Goal: Task Accomplishment & Management: Manage account settings

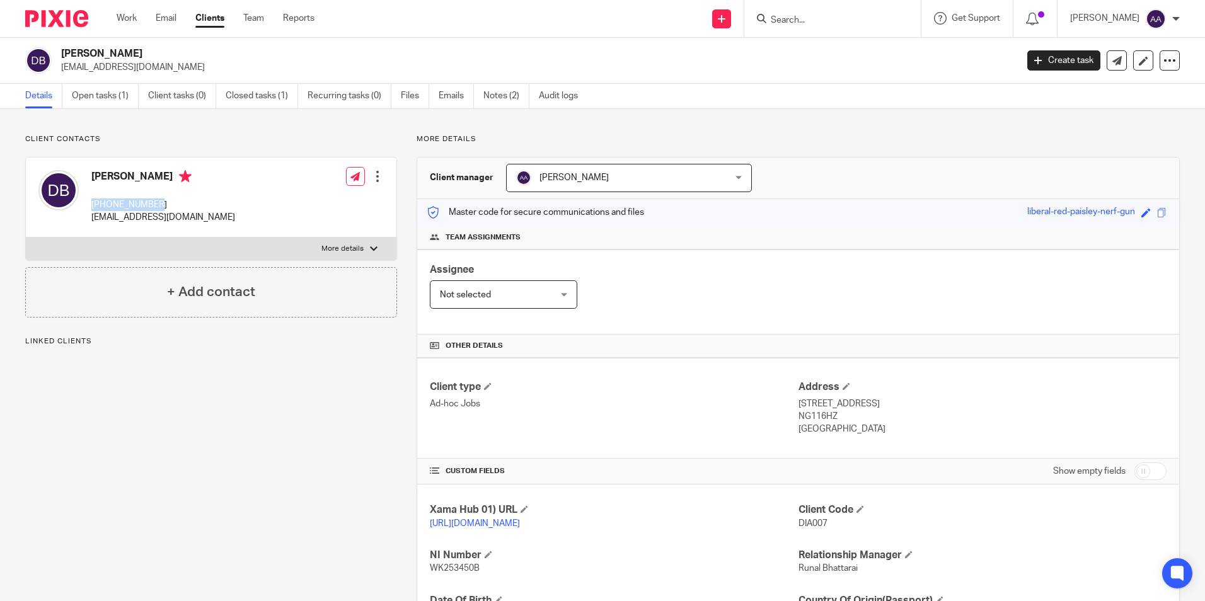
drag, startPoint x: 91, startPoint y: 207, endPoint x: 158, endPoint y: 206, distance: 66.2
click at [158, 206] on p "+447986917551" at bounding box center [163, 205] width 144 height 13
drag, startPoint x: 235, startPoint y: 137, endPoint x: 194, endPoint y: 16, distance: 128.4
click at [235, 137] on p "Client contacts" at bounding box center [211, 139] width 372 height 10
click at [117, 93] on link "Open tasks (1)" at bounding box center [105, 96] width 67 height 25
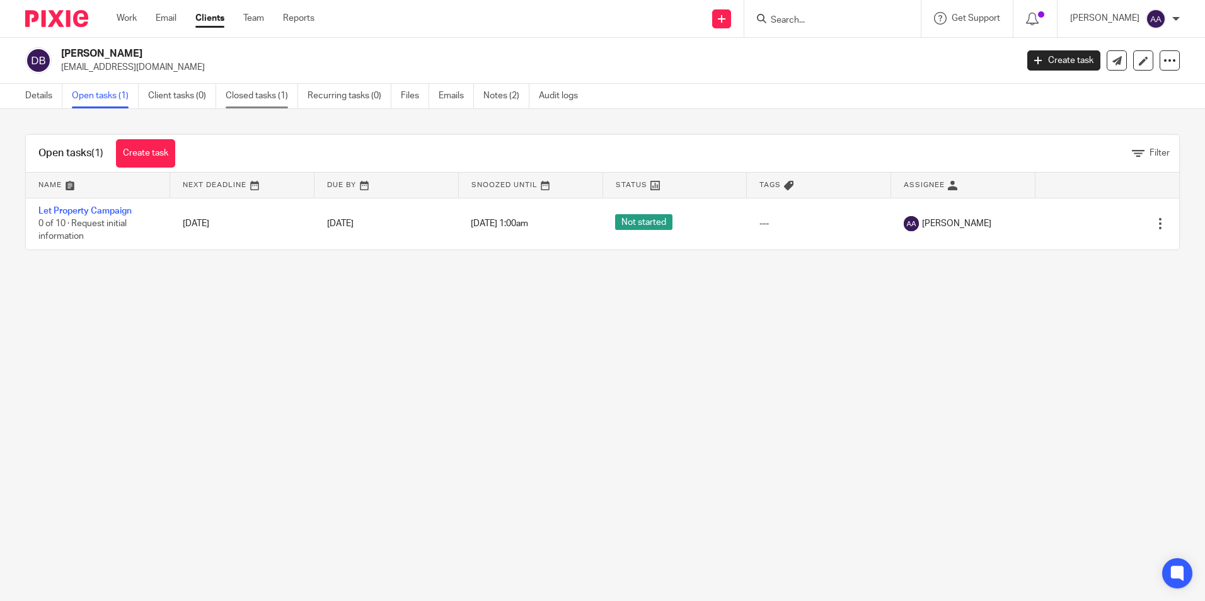
click at [274, 96] on link "Closed tasks (1)" at bounding box center [262, 96] width 73 height 25
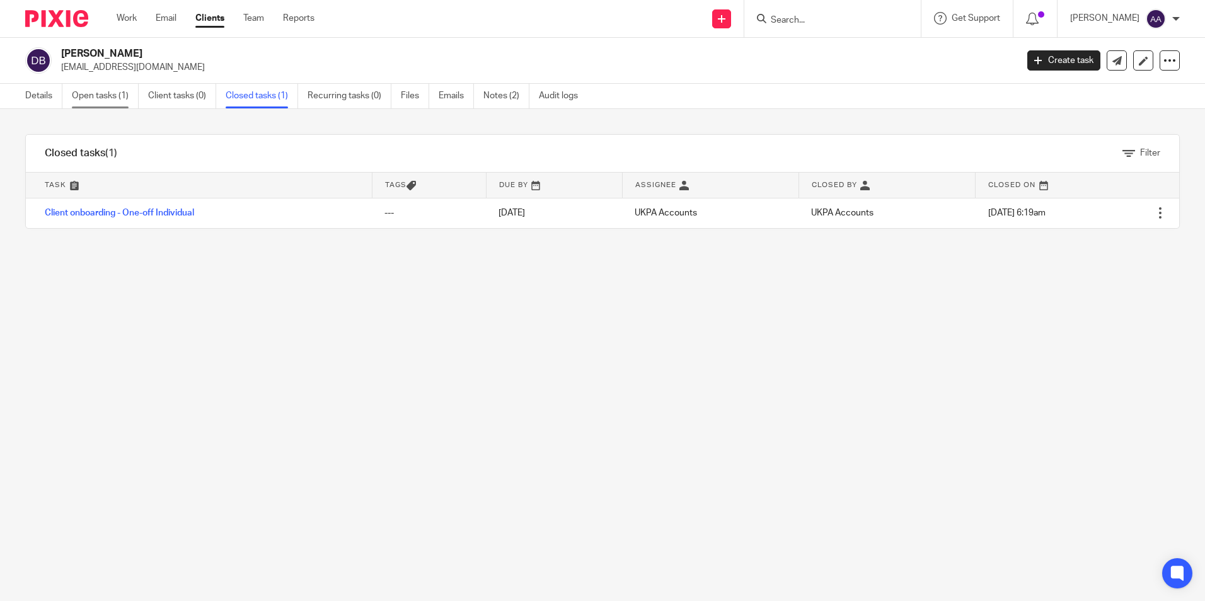
click at [125, 95] on link "Open tasks (1)" at bounding box center [105, 96] width 67 height 25
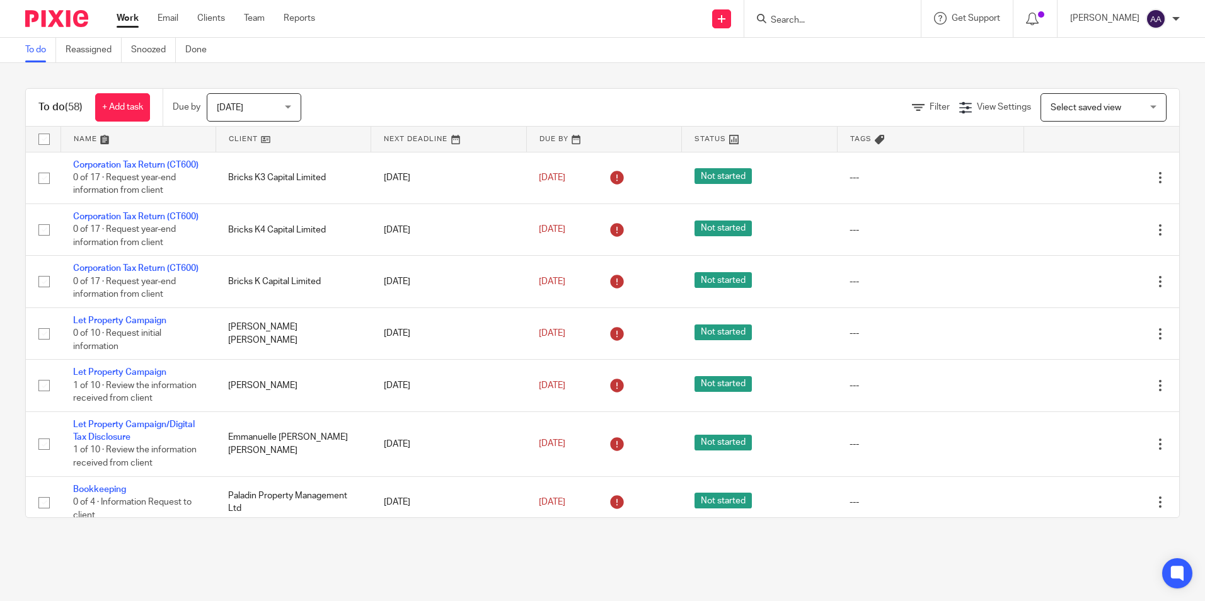
click at [821, 16] on input "Search" at bounding box center [826, 20] width 113 height 11
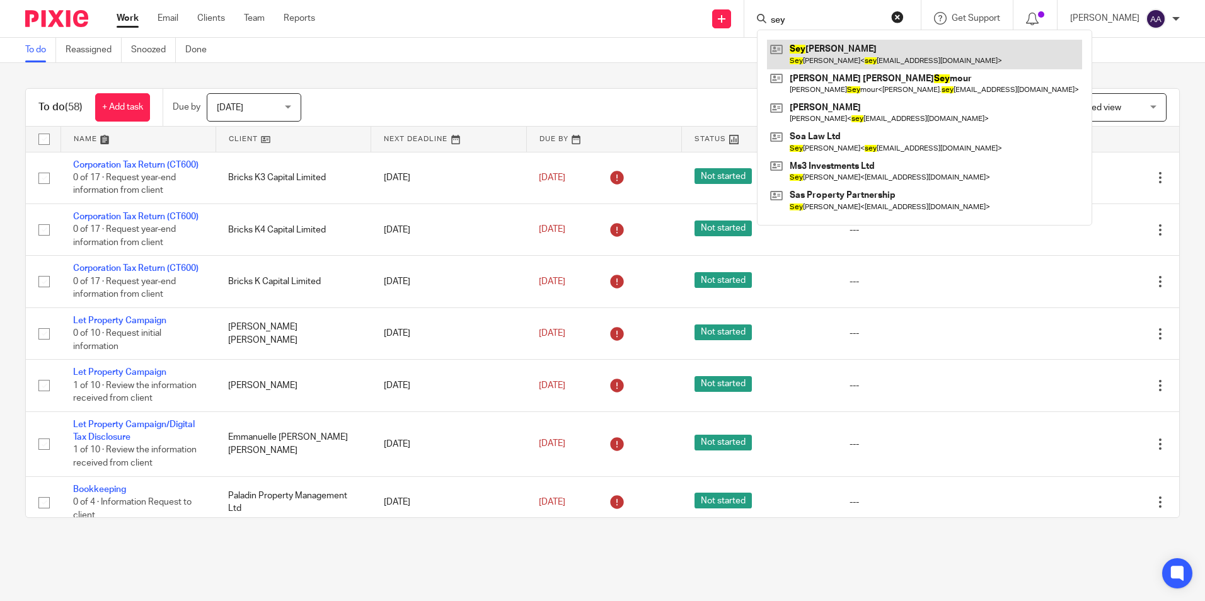
type input "sey"
click at [831, 49] on link at bounding box center [924, 54] width 315 height 29
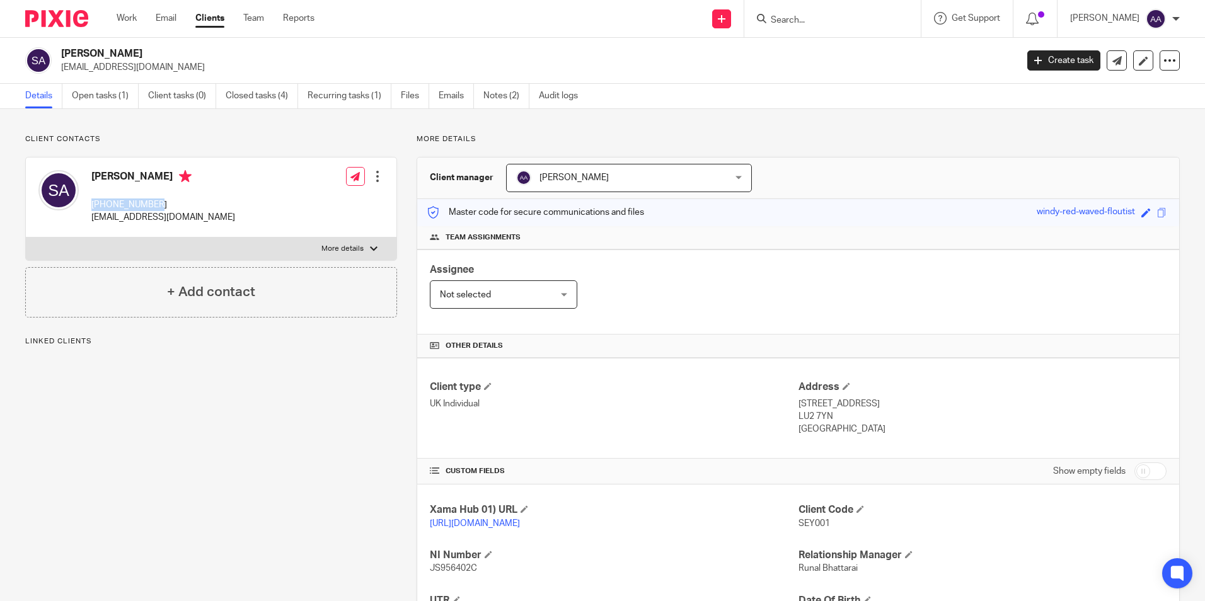
drag, startPoint x: 90, startPoint y: 203, endPoint x: 197, endPoint y: 207, distance: 107.2
click at [197, 207] on div "[PERSON_NAME] [PHONE_NUMBER] [EMAIL_ADDRESS][DOMAIN_NAME] Edit contact Create c…" at bounding box center [211, 198] width 371 height 80
copy p "[PHONE_NUMBER]"
click at [1108, 141] on p "More details" at bounding box center [798, 139] width 763 height 10
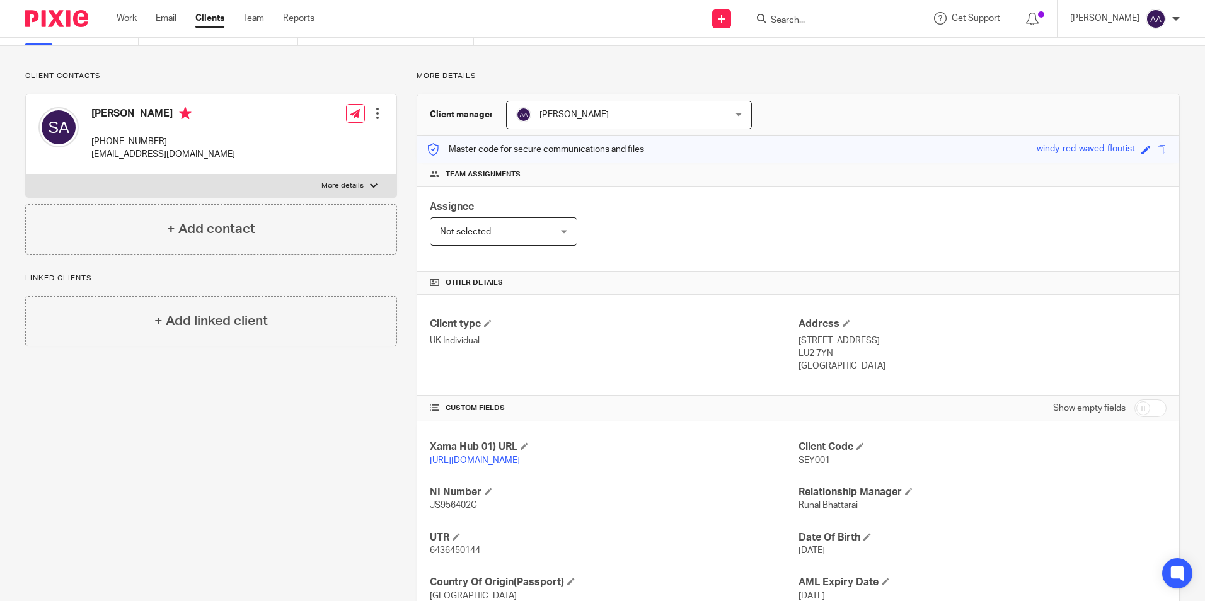
click at [1174, 18] on div at bounding box center [1177, 19] width 8 height 8
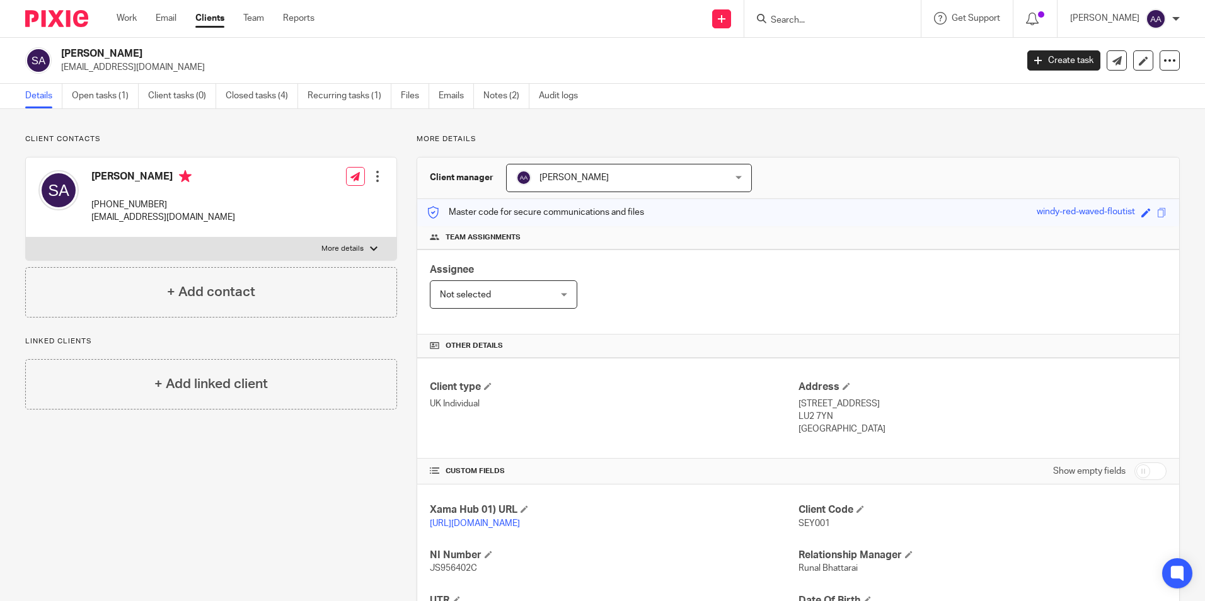
scroll to position [154, 0]
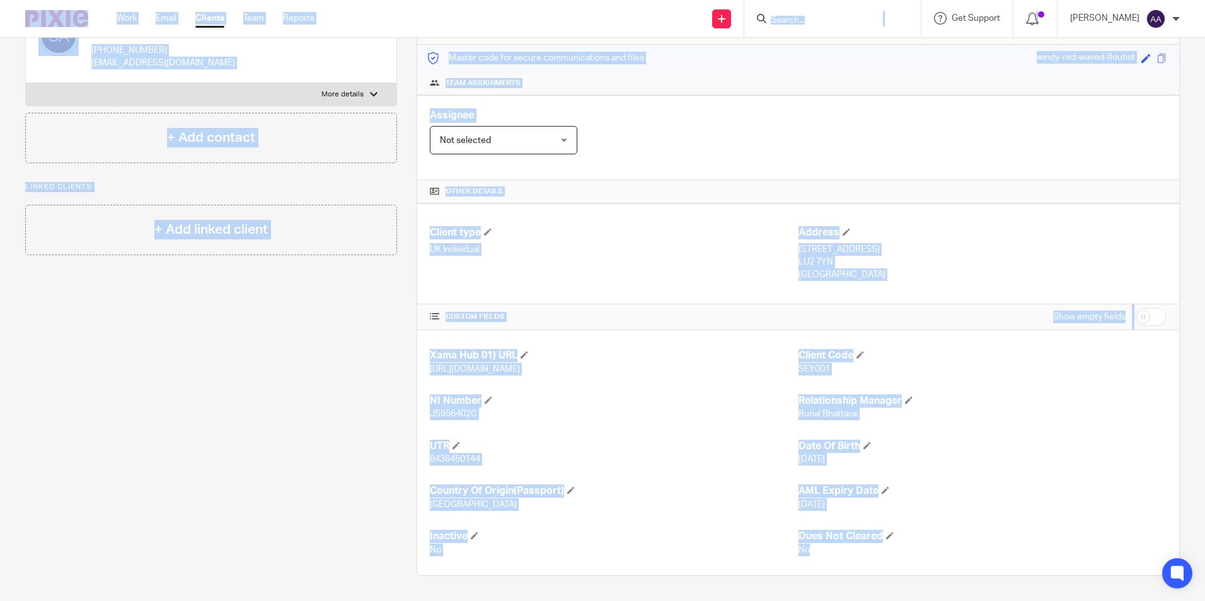
drag, startPoint x: 12, startPoint y: 15, endPoint x: 1004, endPoint y: 634, distance: 1168.8
click at [1004, 601] on html "Work Email Clients Team Reports Work Email Clients Team Reports Settings Send n…" at bounding box center [602, 300] width 1205 height 601
click at [245, 361] on div "Client contacts [PERSON_NAME] [PHONE_NUMBER] [EMAIL_ADDRESS][DOMAIN_NAME] Edit …" at bounding box center [202, 278] width 392 height 596
drag, startPoint x: 958, startPoint y: 571, endPoint x: 77, endPoint y: 50, distance: 1023.7
click at [77, 50] on div "Client contacts Seyaad Arif +447904772526 seyaad.arif@soalaw.co.uk Edit contact…" at bounding box center [593, 278] width 1175 height 596
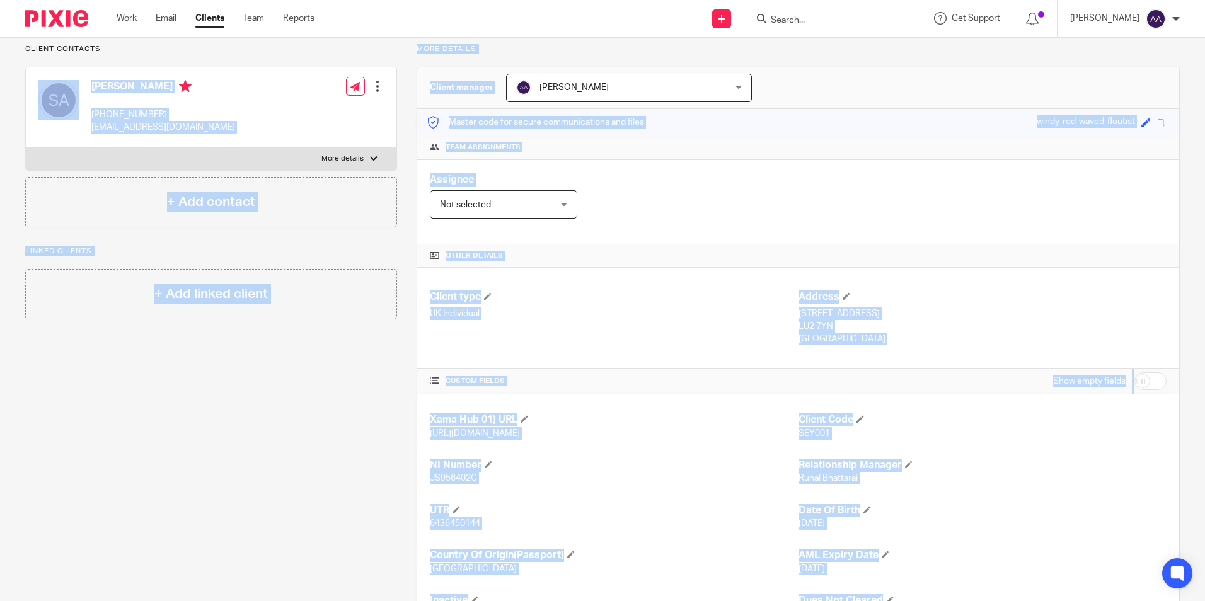
scroll to position [0, 0]
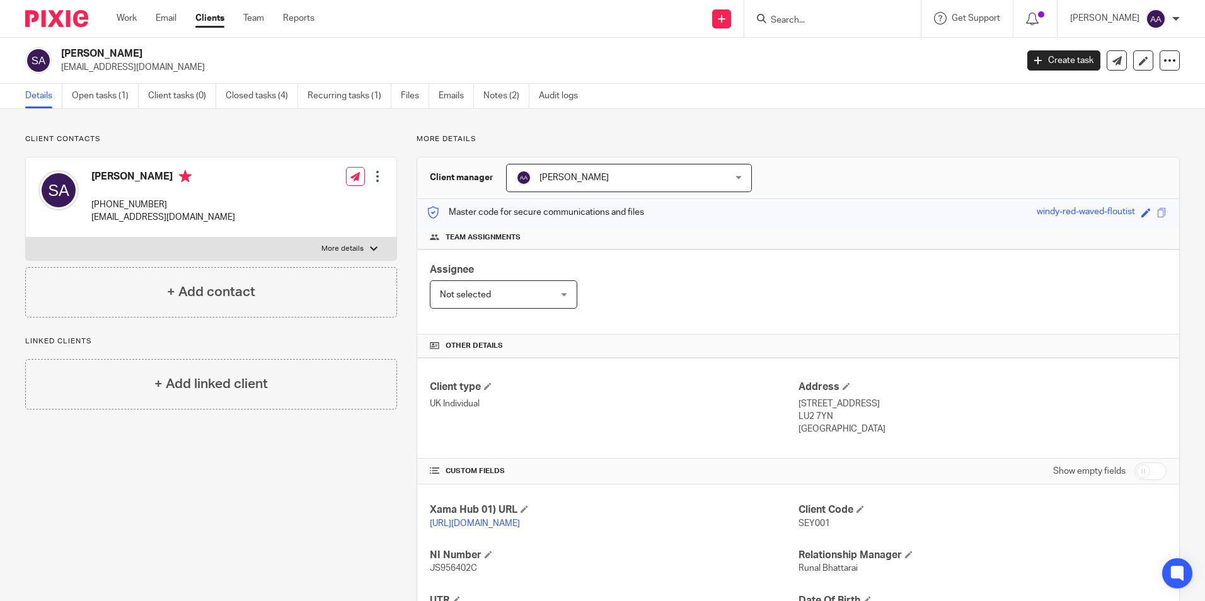
click at [18, 127] on div "Client contacts Seyaad Arif +447904772526 seyaad.arif@soalaw.co.uk Edit contact…" at bounding box center [602, 432] width 1205 height 647
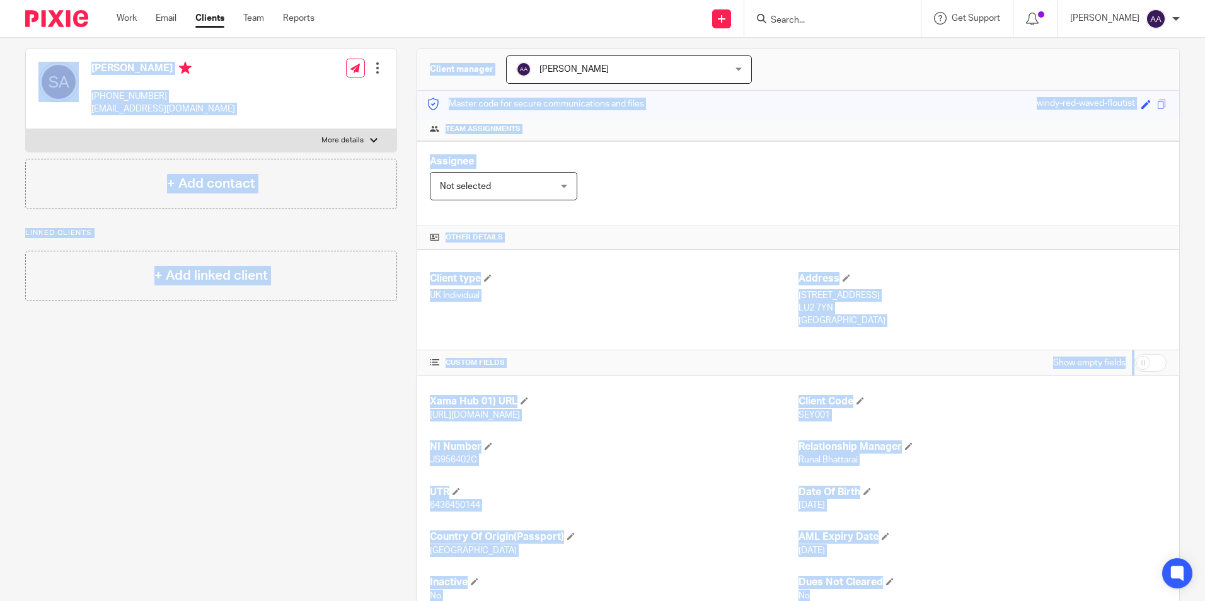
scroll to position [154, 0]
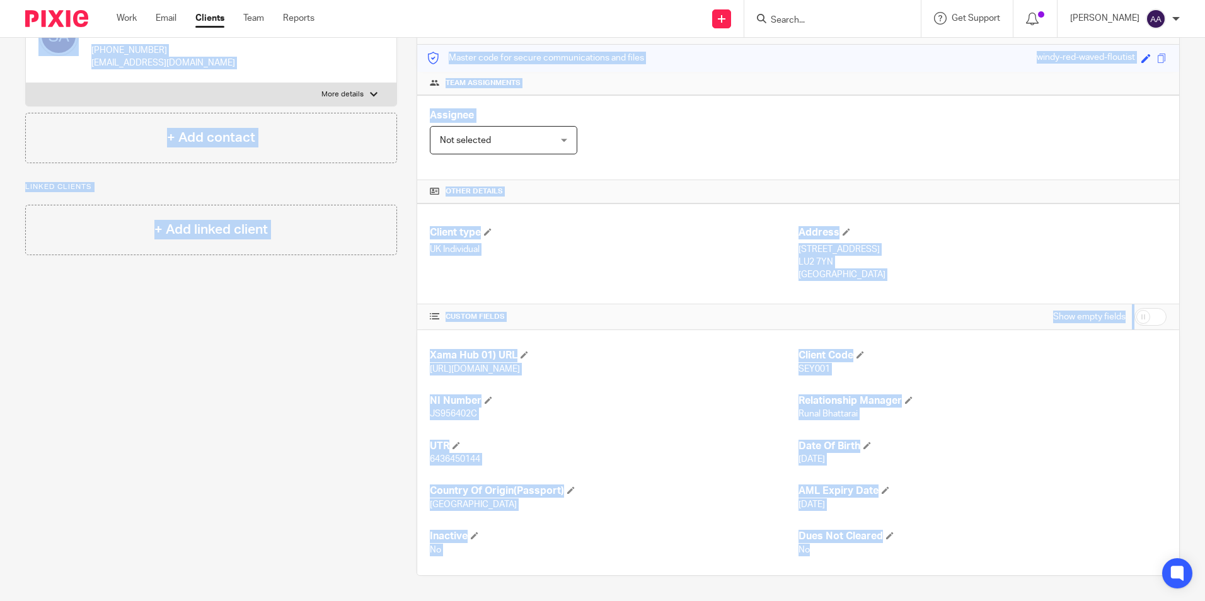
drag, startPoint x: 19, startPoint y: 122, endPoint x: 1303, endPoint y: 626, distance: 1379.2
click at [1205, 601] on html "Work Email Clients Team Reports Work Email Clients Team Reports Settings Send n…" at bounding box center [602, 300] width 1205 height 601
click at [207, 317] on div "Client contacts Seyaad Arif +447904772526 seyaad.arif@soalaw.co.uk Edit contact…" at bounding box center [202, 278] width 392 height 596
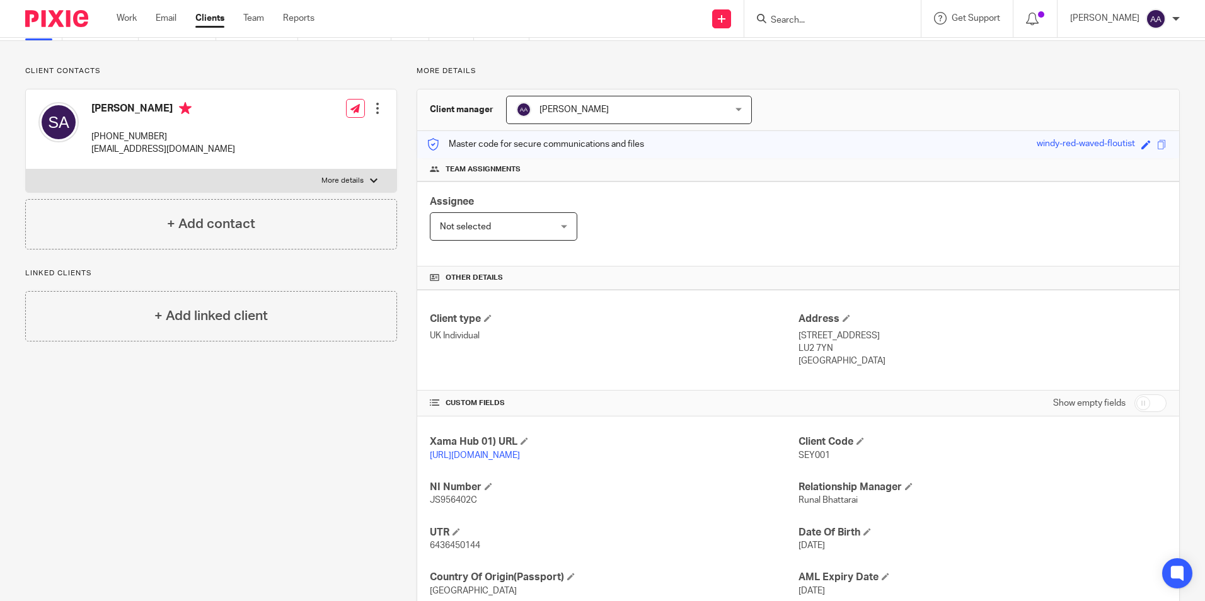
scroll to position [0, 0]
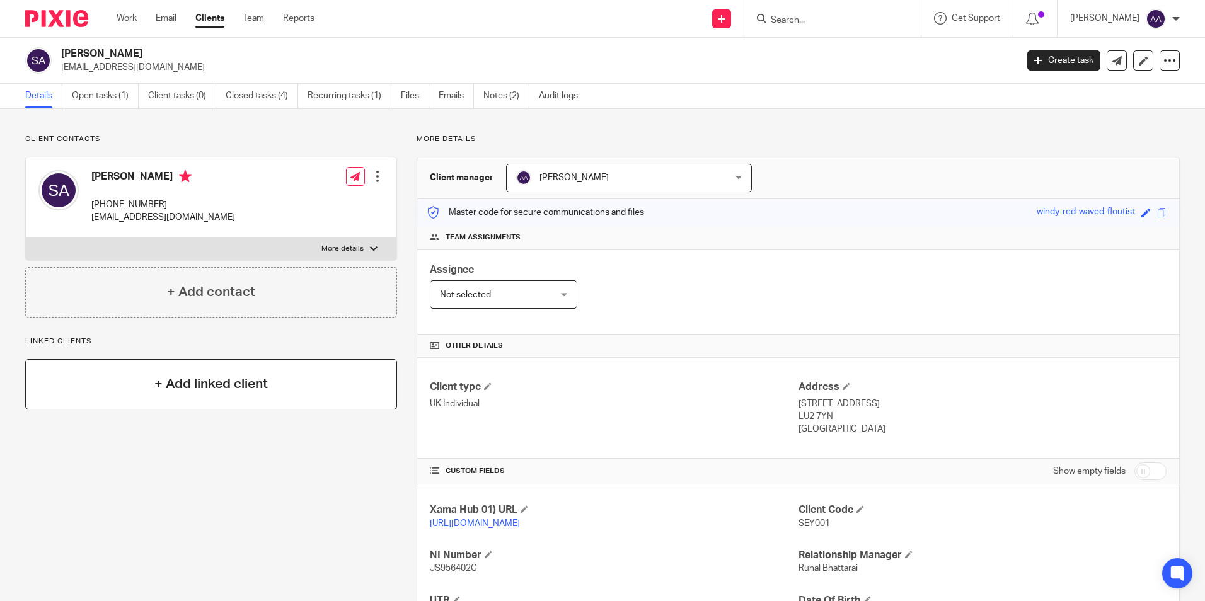
drag, startPoint x: 303, startPoint y: 402, endPoint x: 332, endPoint y: 400, distance: 29.1
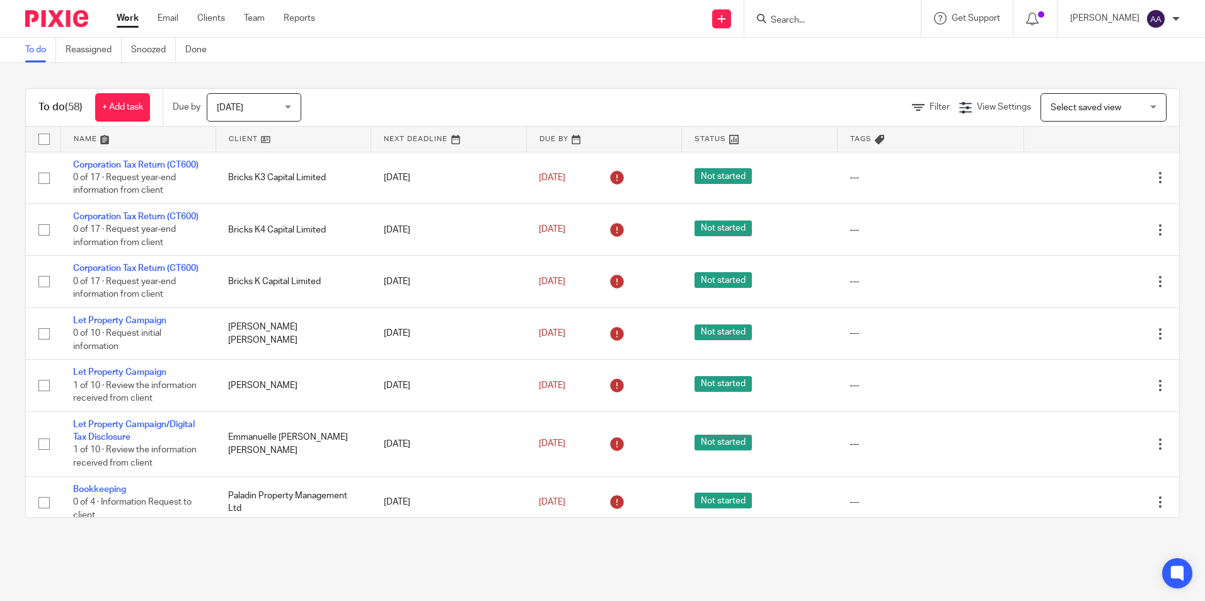
drag, startPoint x: 1180, startPoint y: 530, endPoint x: 37, endPoint y: 136, distance: 1208.8
click at [37, 136] on div "To do (58) + Add task Due by Today Today Today Tomorrow This week Next week Thi…" at bounding box center [602, 303] width 1205 height 480
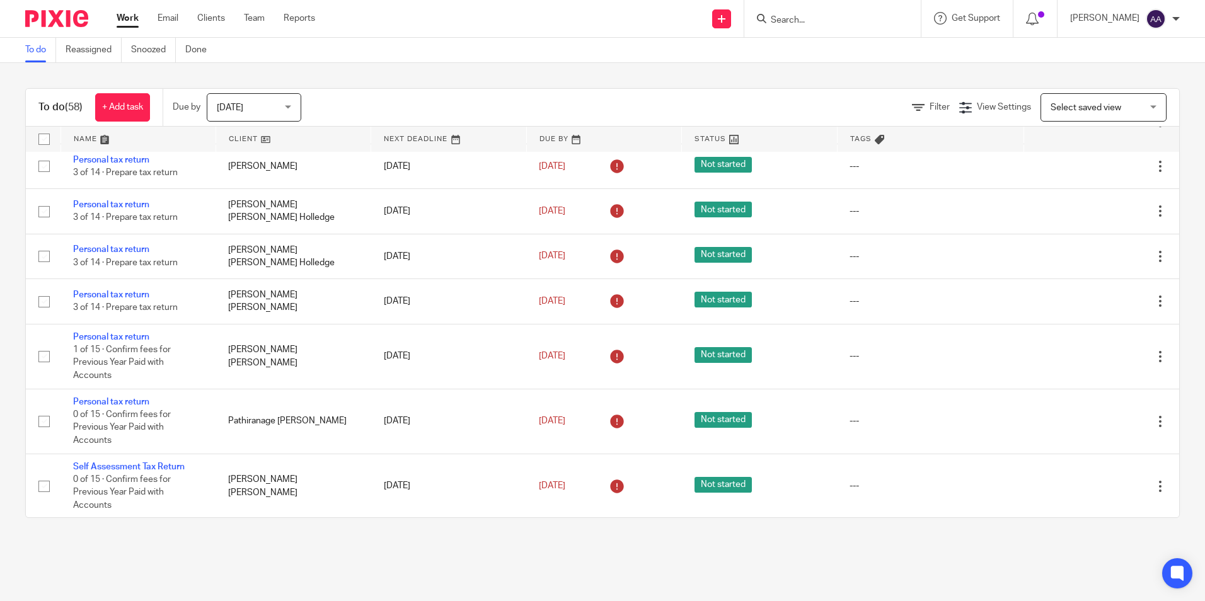
scroll to position [1450, 0]
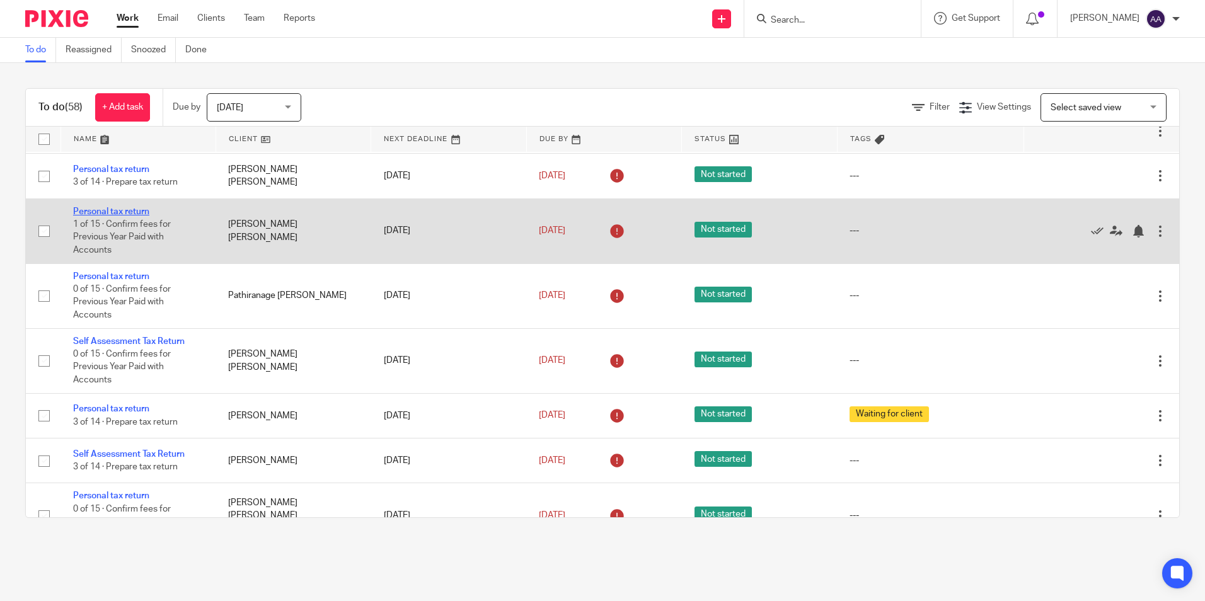
click at [115, 216] on link "Personal tax return" at bounding box center [111, 211] width 76 height 9
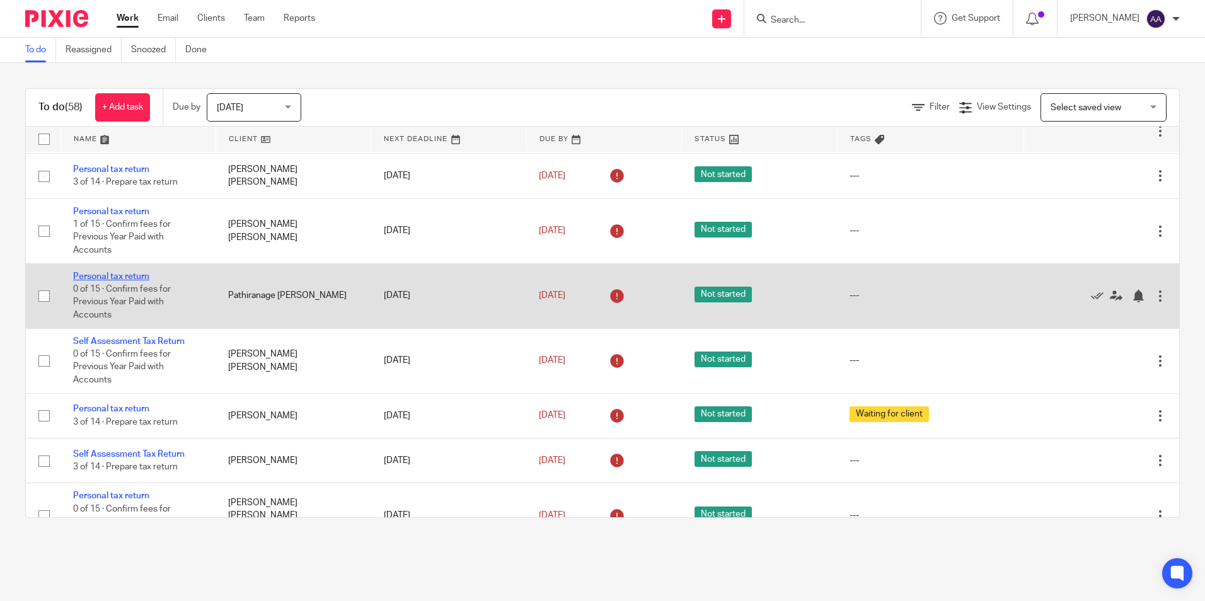
click at [118, 281] on link "Personal tax return" at bounding box center [111, 276] width 76 height 9
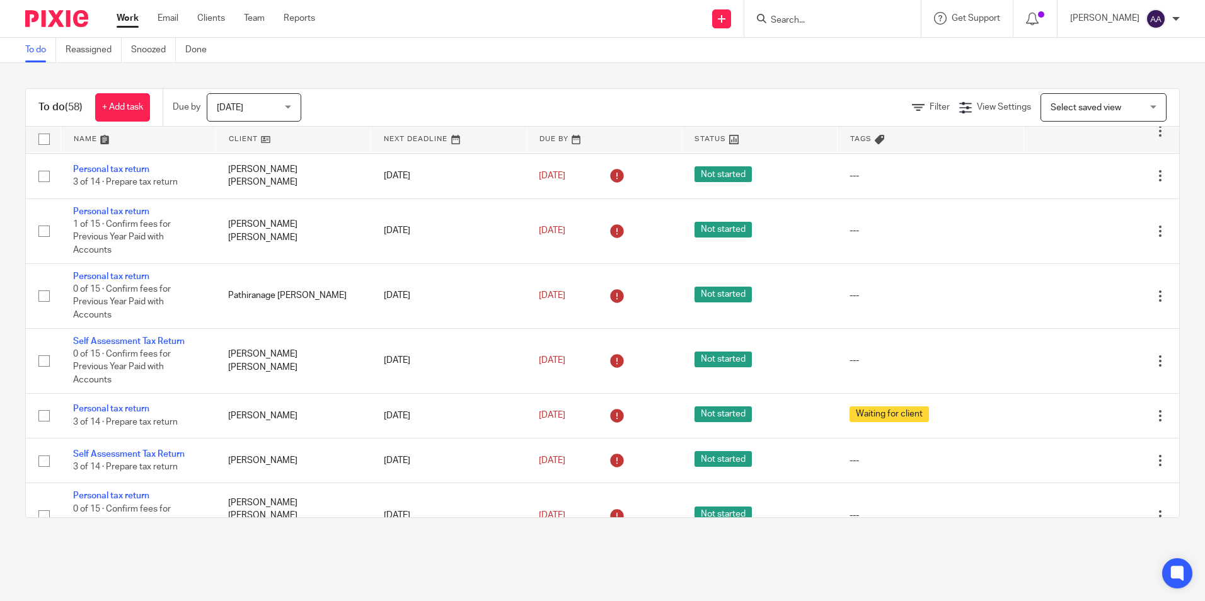
click at [817, 16] on input "Search" at bounding box center [826, 20] width 113 height 11
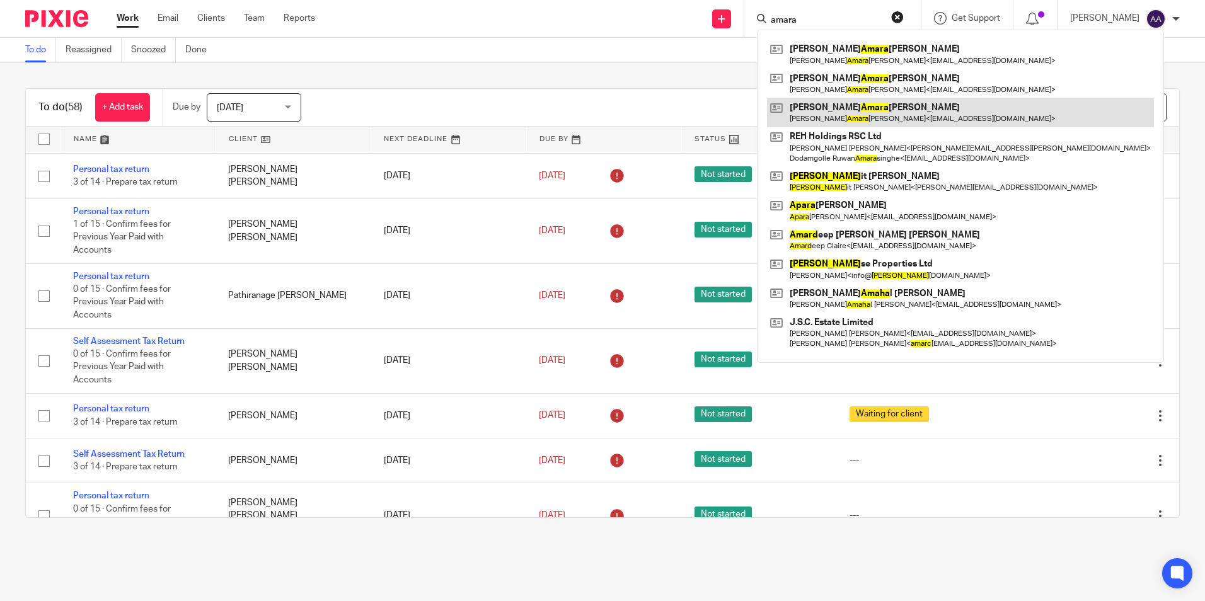
type input "amara"
click at [822, 112] on link at bounding box center [960, 112] width 387 height 29
click at [524, 69] on div "To do (58) + Add task Due by Today Today Today Tomorrow This week Next week Thi…" at bounding box center [602, 303] width 1205 height 480
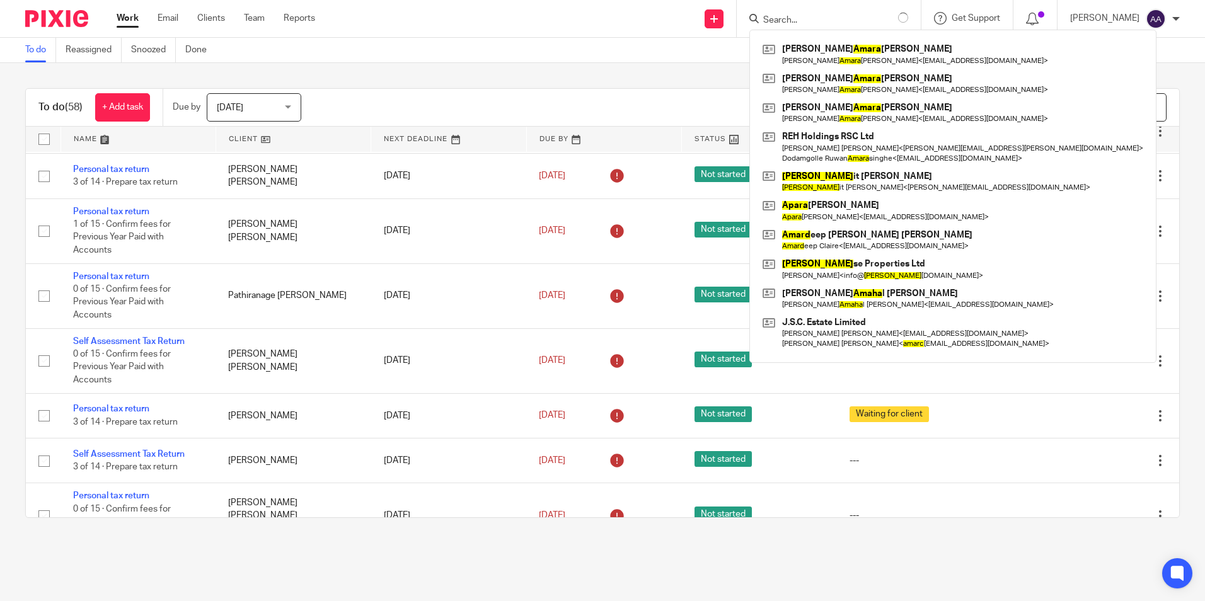
click at [524, 69] on div "To do (58) + Add task Due by Today Today Today Tomorrow This week Next week Thi…" at bounding box center [602, 303] width 1205 height 480
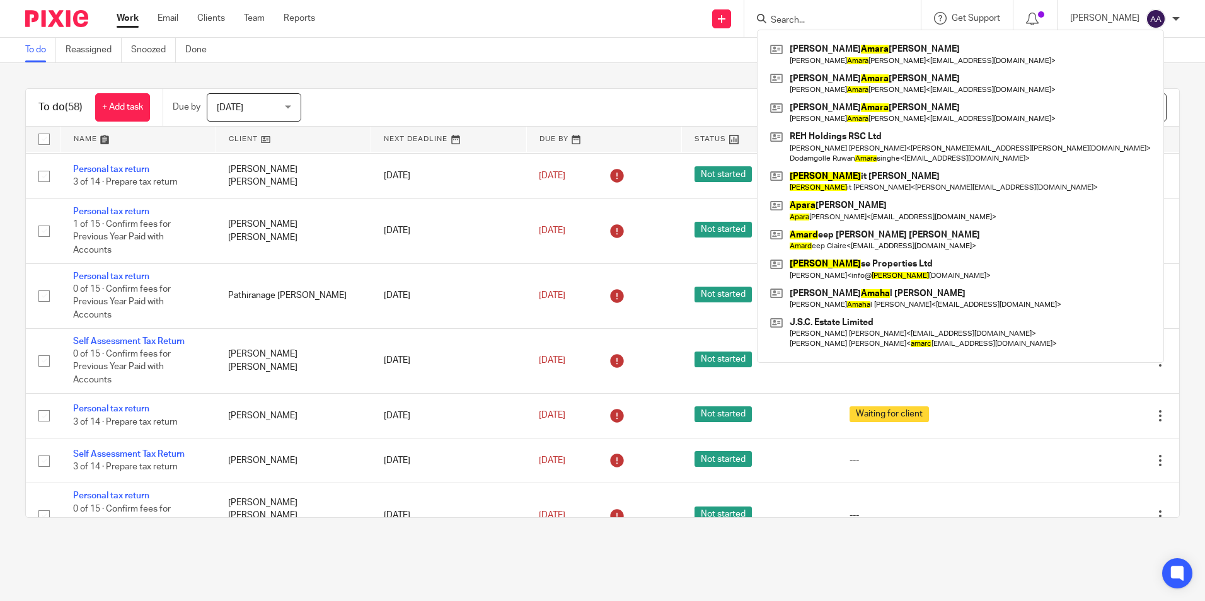
click at [872, 27] on div "Sharmani Priyanthi Amara sekera Sharmani Priyanthi Amara sekera < 77sharm77@gma…" at bounding box center [833, 18] width 177 height 37
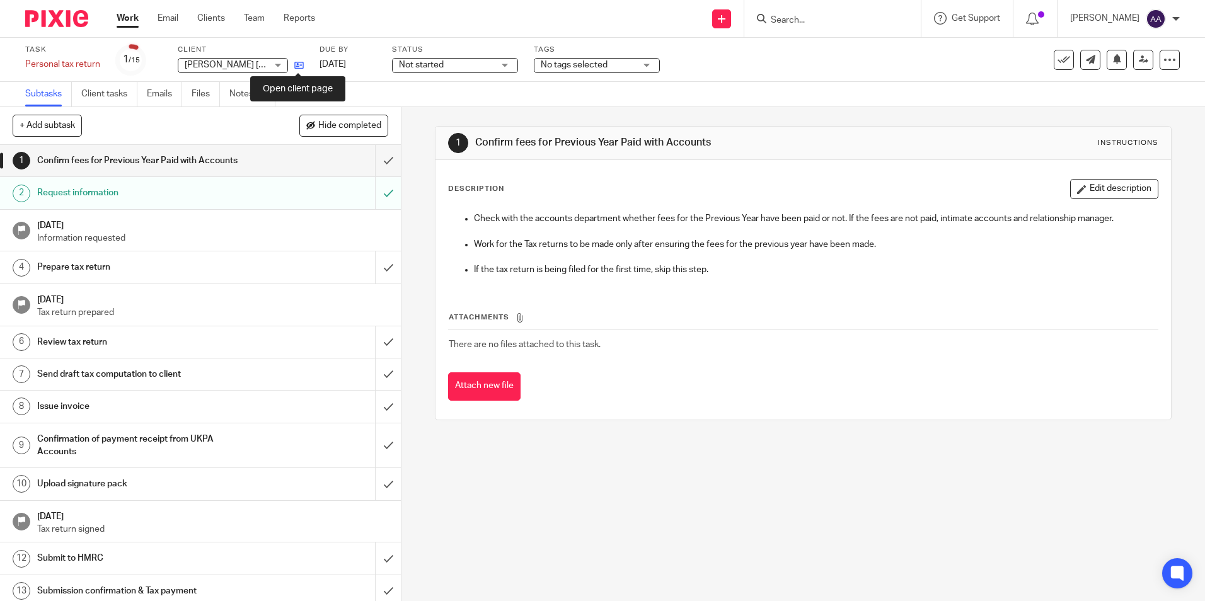
click at [300, 61] on icon at bounding box center [298, 65] width 9 height 9
click at [300, 68] on icon at bounding box center [298, 65] width 9 height 9
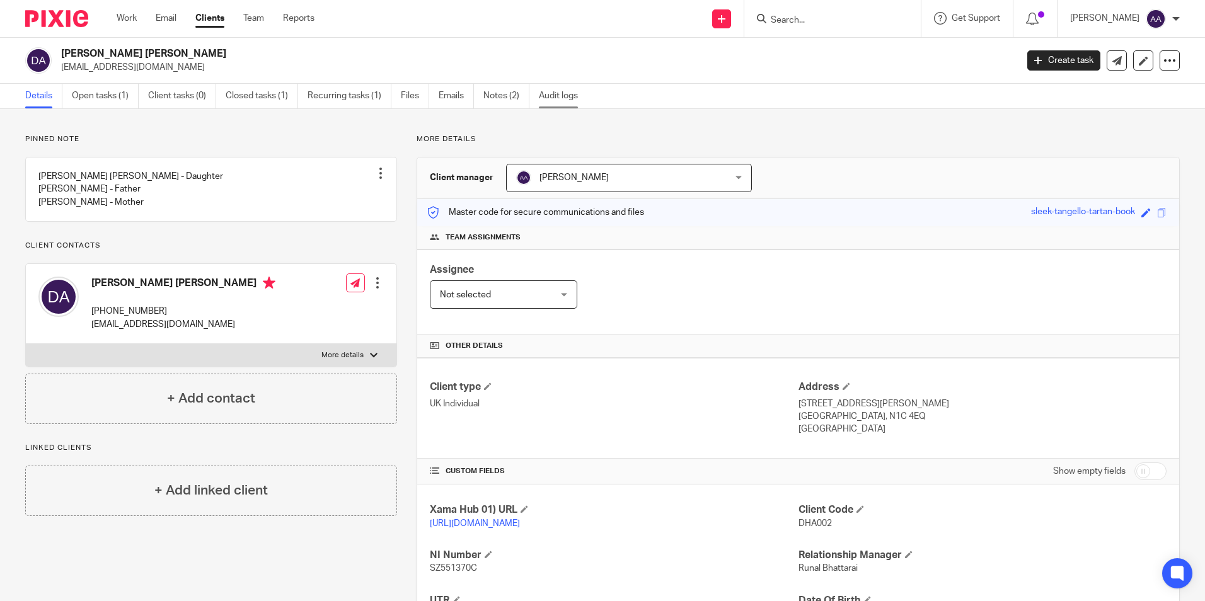
click at [546, 91] on link "Audit logs" at bounding box center [563, 96] width 49 height 25
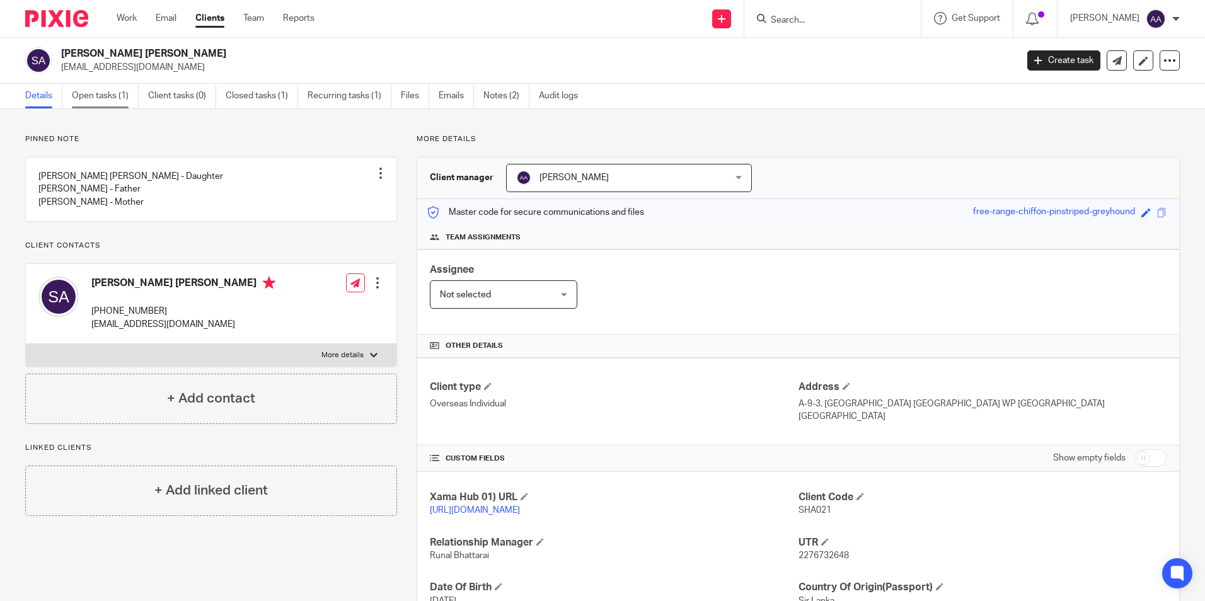
click at [115, 91] on link "Open tasks (1)" at bounding box center [105, 96] width 67 height 25
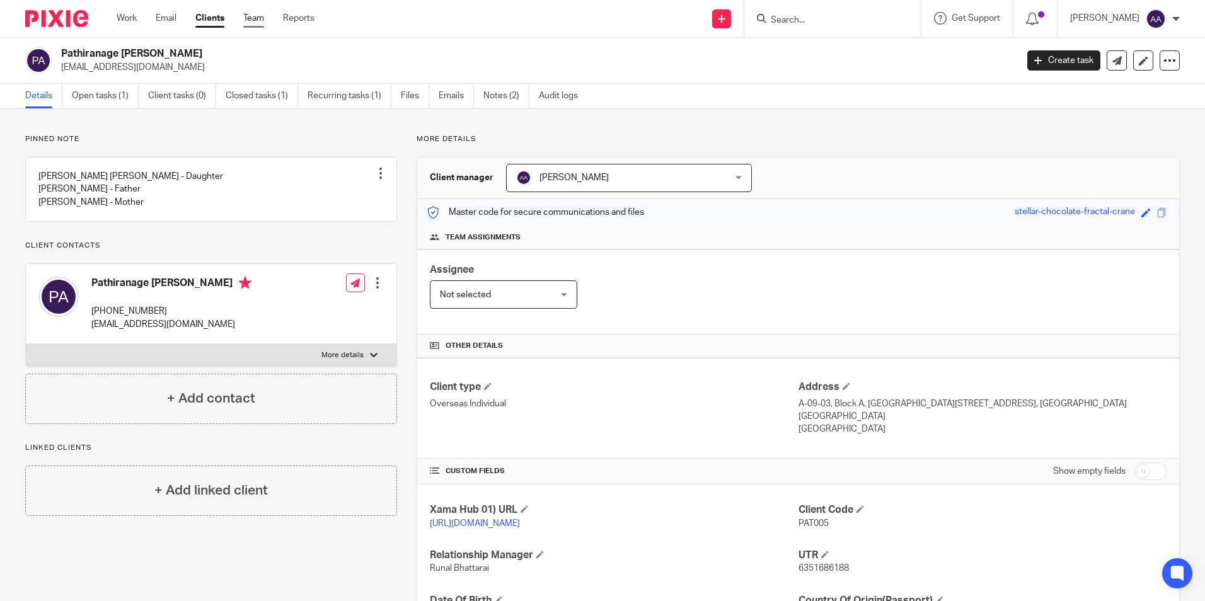
drag, startPoint x: 112, startPoint y: 105, endPoint x: 265, endPoint y: 24, distance: 173.7
click at [112, 105] on link "Open tasks (1)" at bounding box center [105, 96] width 67 height 25
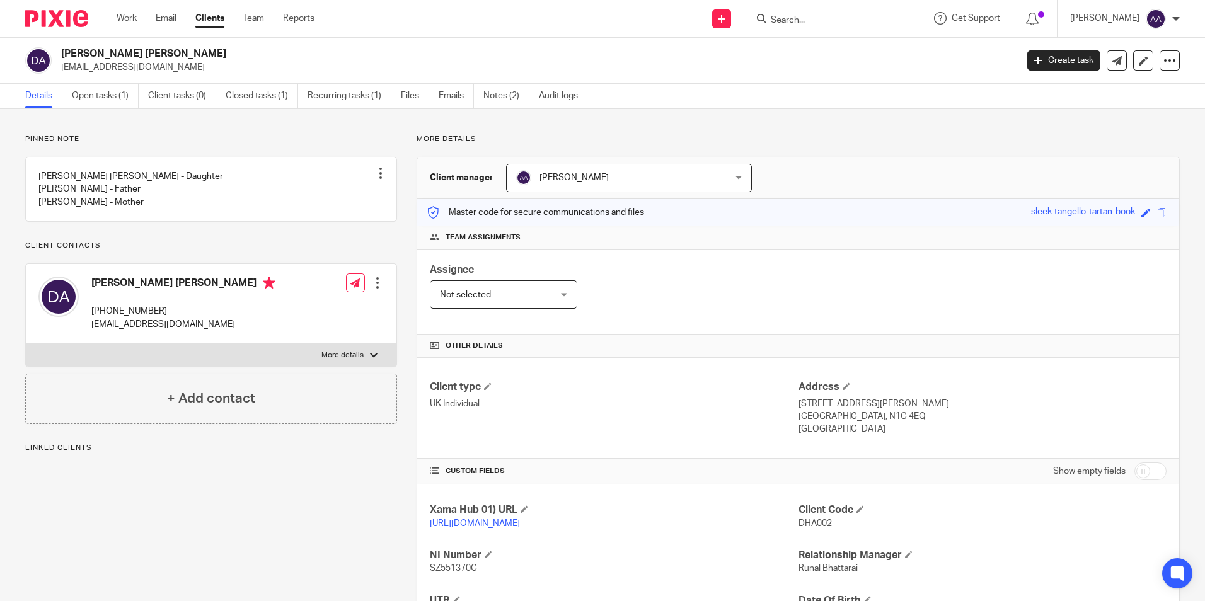
drag, startPoint x: 130, startPoint y: 95, endPoint x: 185, endPoint y: 54, distance: 68.5
click at [130, 95] on link "Open tasks (1)" at bounding box center [105, 96] width 67 height 25
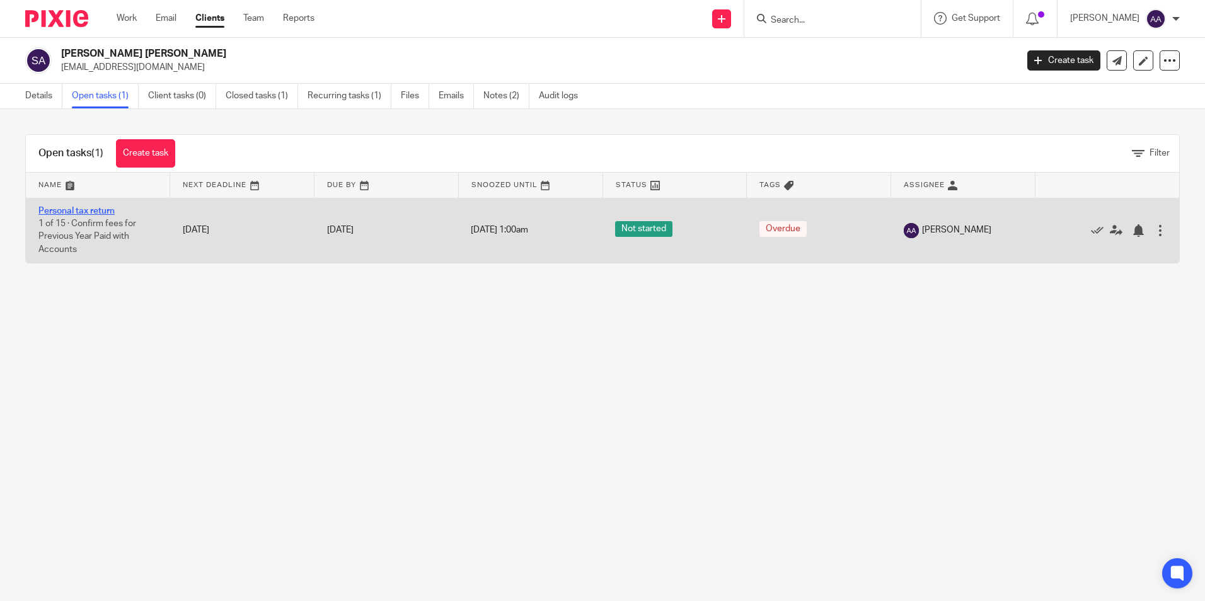
click at [106, 209] on link "Personal tax return" at bounding box center [76, 211] width 76 height 9
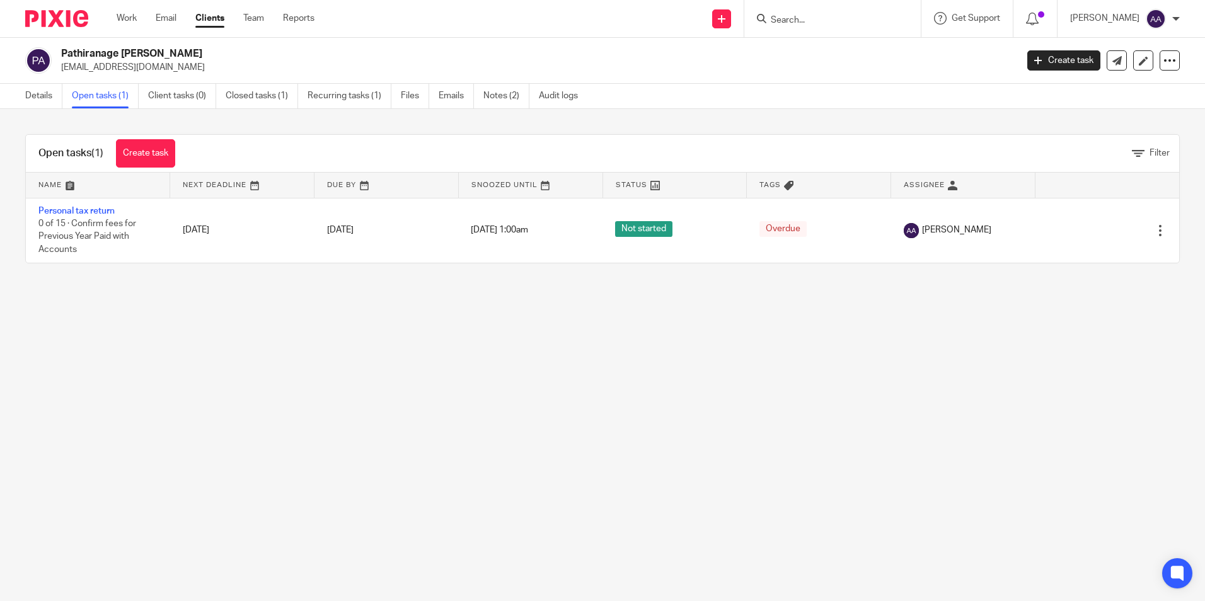
drag, startPoint x: 107, startPoint y: 209, endPoint x: 131, endPoint y: 190, distance: 29.6
click at [107, 209] on link "Personal tax return" at bounding box center [76, 211] width 76 height 9
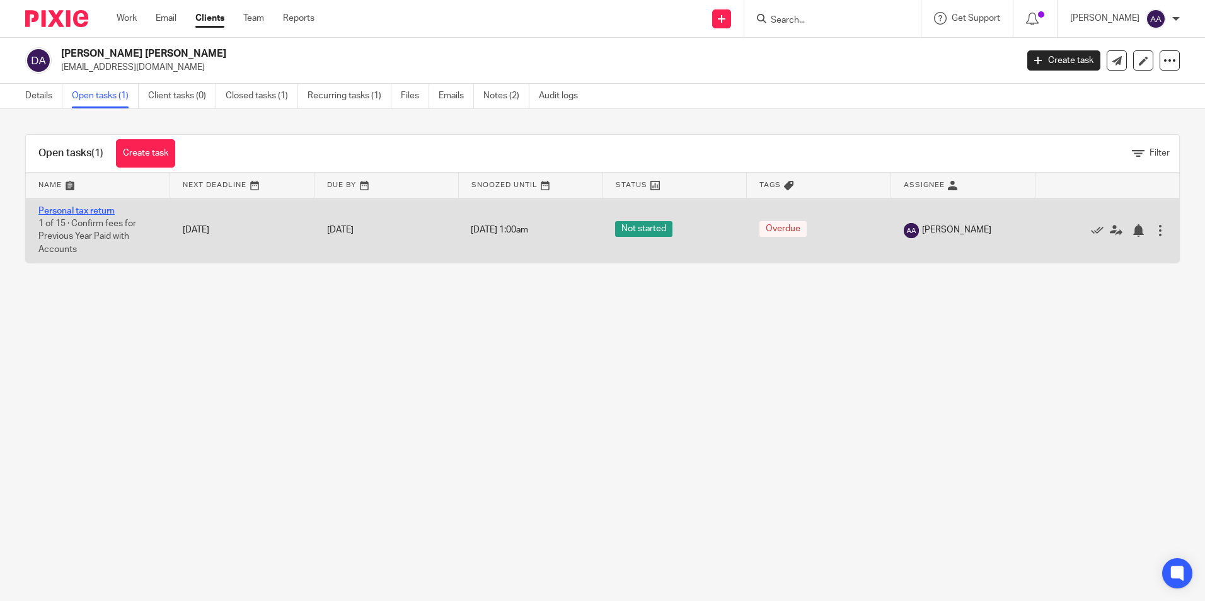
click at [90, 214] on link "Personal tax return" at bounding box center [76, 211] width 76 height 9
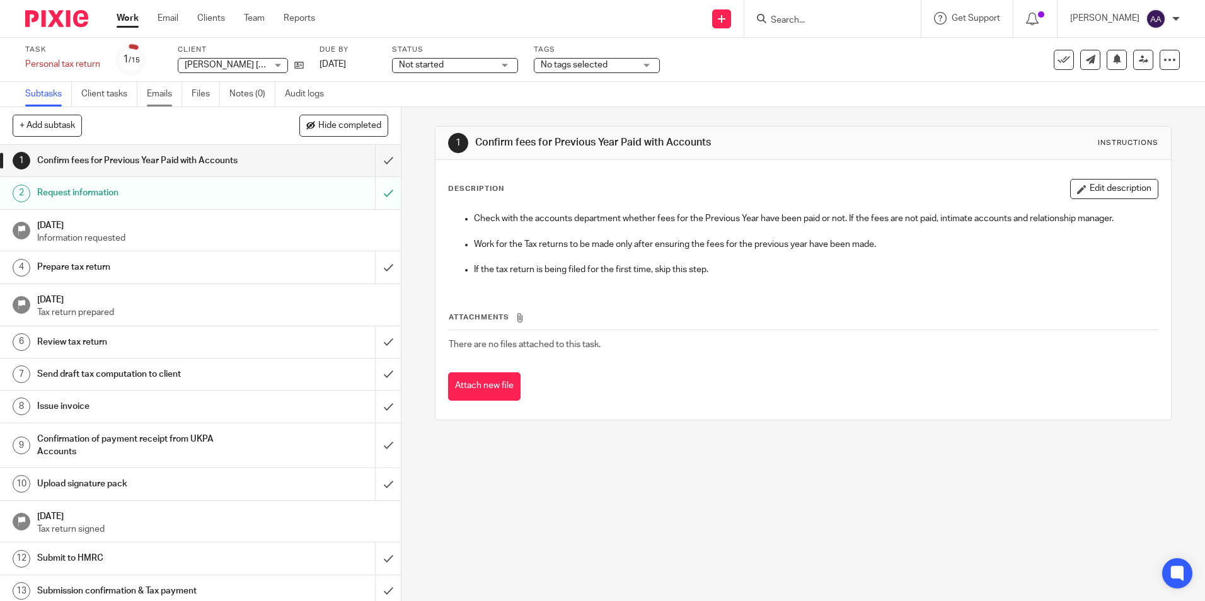
click at [158, 93] on link "Emails" at bounding box center [164, 94] width 35 height 25
click at [153, 102] on link "Emails" at bounding box center [164, 94] width 35 height 25
drag, startPoint x: 160, startPoint y: 93, endPoint x: 328, endPoint y: 8, distance: 188.6
click at [160, 93] on link "Emails" at bounding box center [164, 94] width 35 height 25
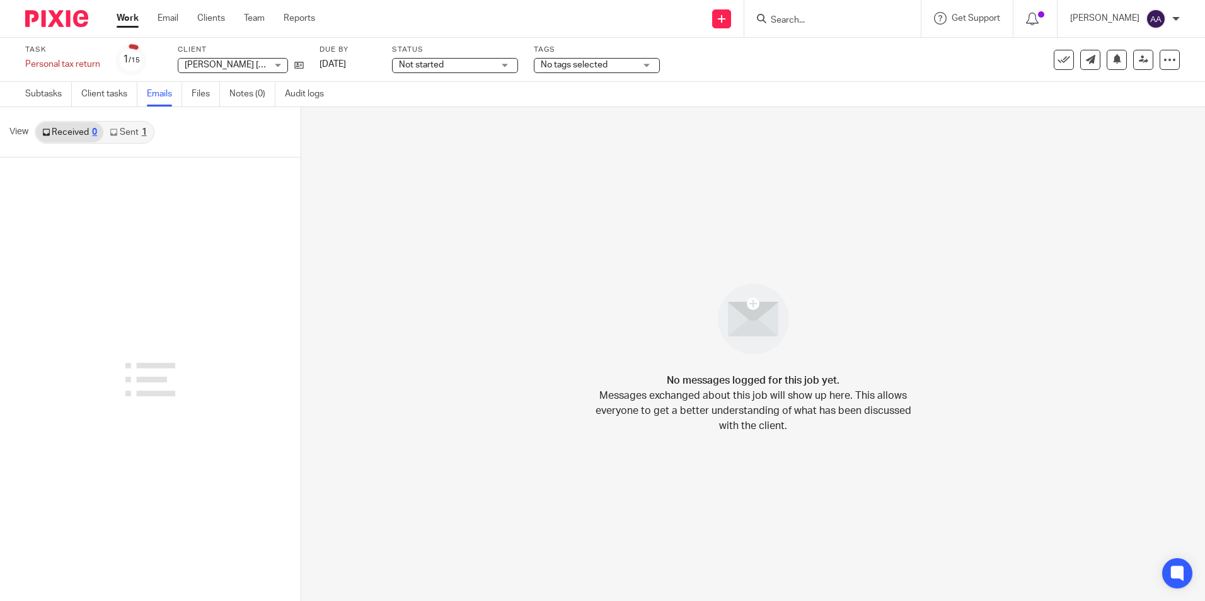
click at [136, 139] on link "Sent 1" at bounding box center [127, 132] width 49 height 20
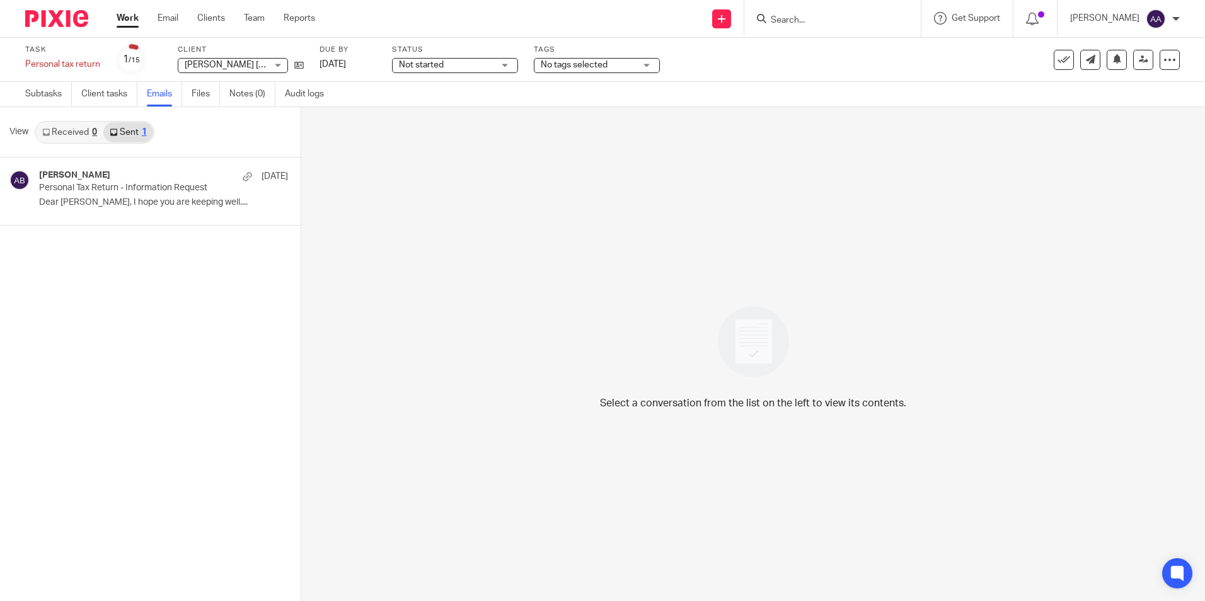
drag, startPoint x: 55, startPoint y: 97, endPoint x: 350, endPoint y: 17, distance: 305.1
click at [55, 97] on link "Subtasks" at bounding box center [48, 94] width 47 height 25
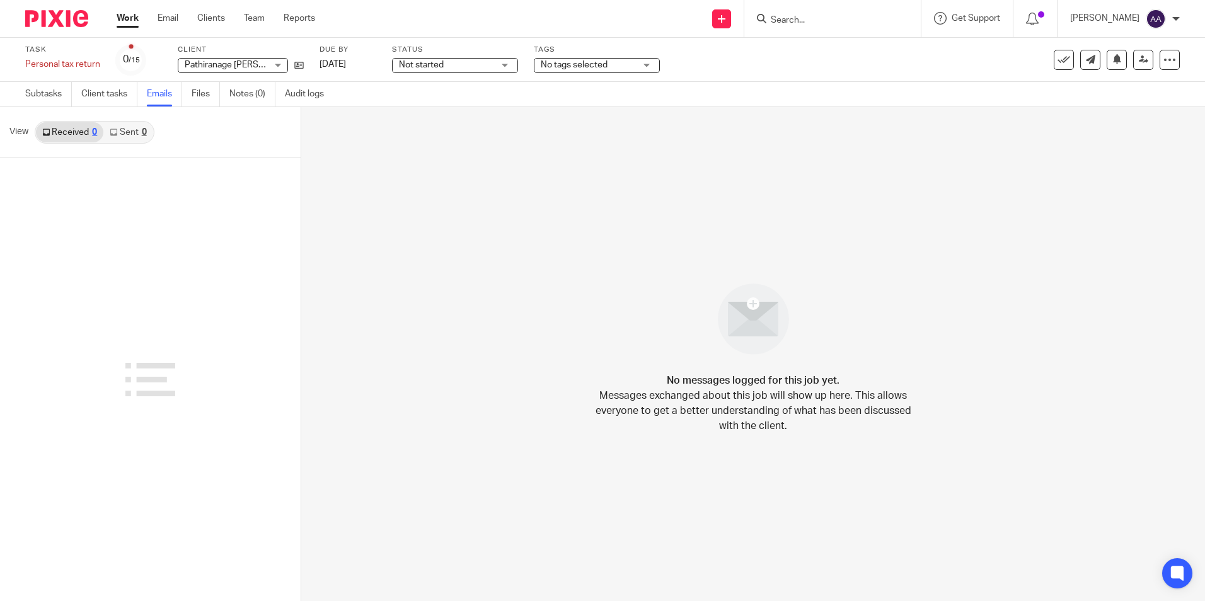
click at [130, 134] on link "Sent 0" at bounding box center [127, 132] width 49 height 20
click at [63, 133] on link "Received 0" at bounding box center [69, 132] width 67 height 20
drag, startPoint x: 60, startPoint y: 92, endPoint x: 97, endPoint y: 82, distance: 38.5
click at [62, 92] on link "Subtasks" at bounding box center [48, 94] width 47 height 25
click at [131, 138] on link "Sent 1" at bounding box center [127, 132] width 49 height 20
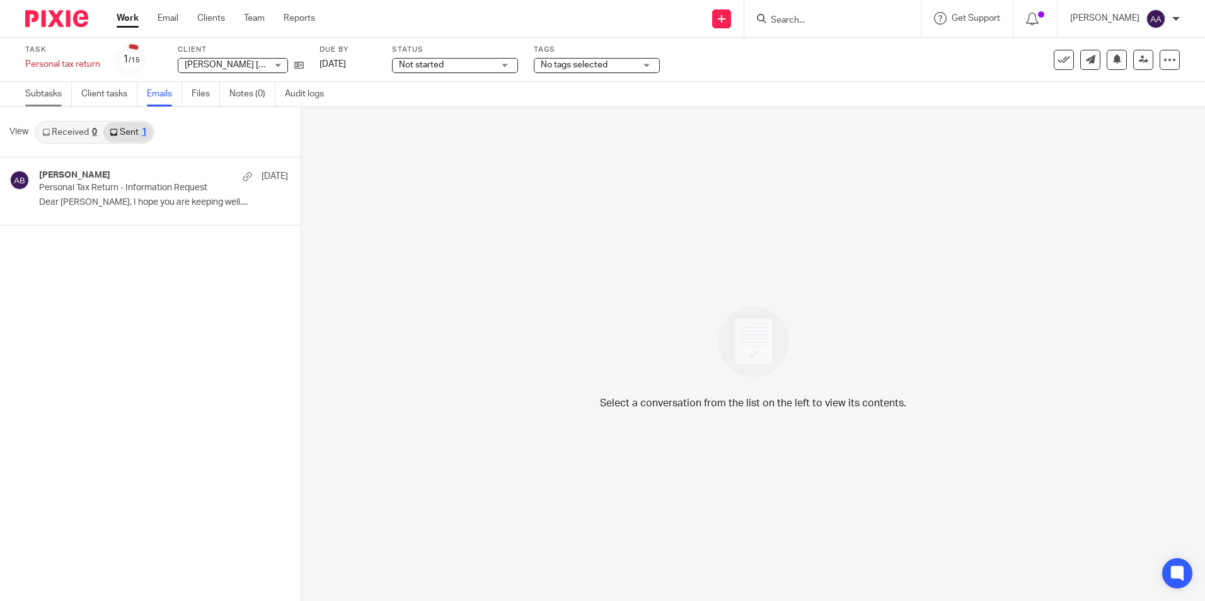
click at [62, 98] on link "Subtasks" at bounding box center [48, 94] width 47 height 25
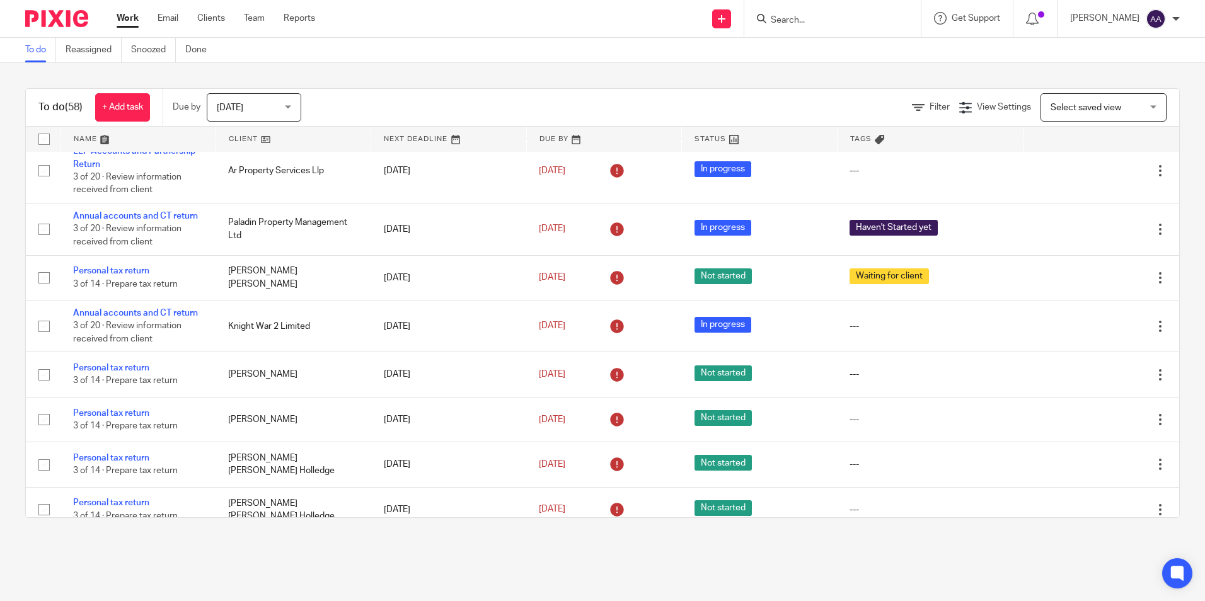
scroll to position [757, 0]
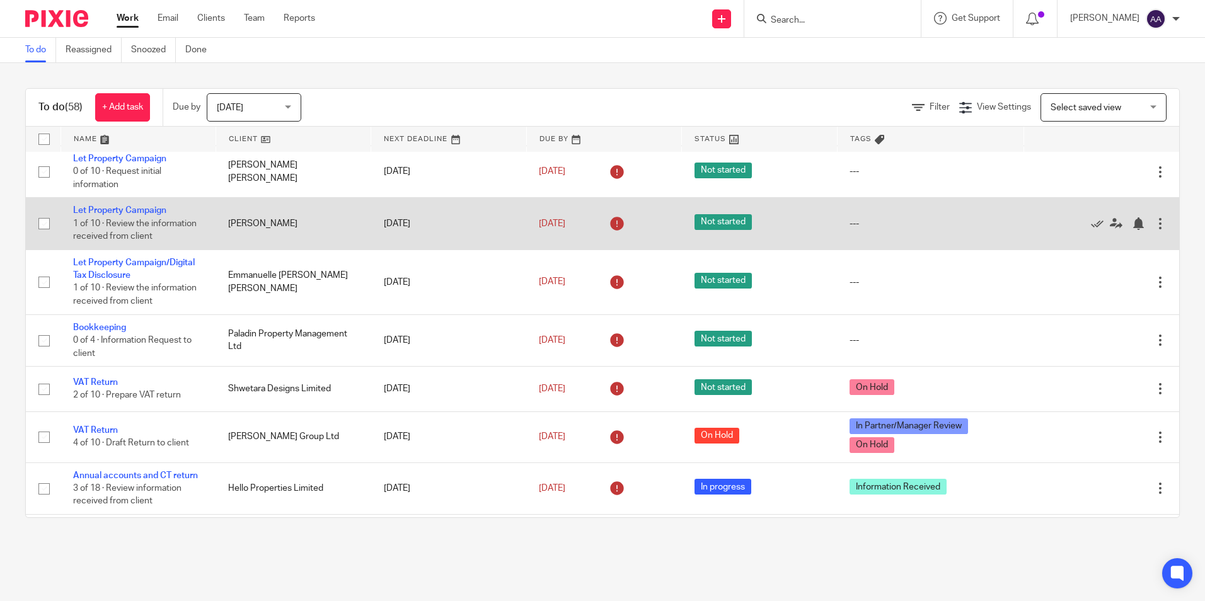
scroll to position [189, 0]
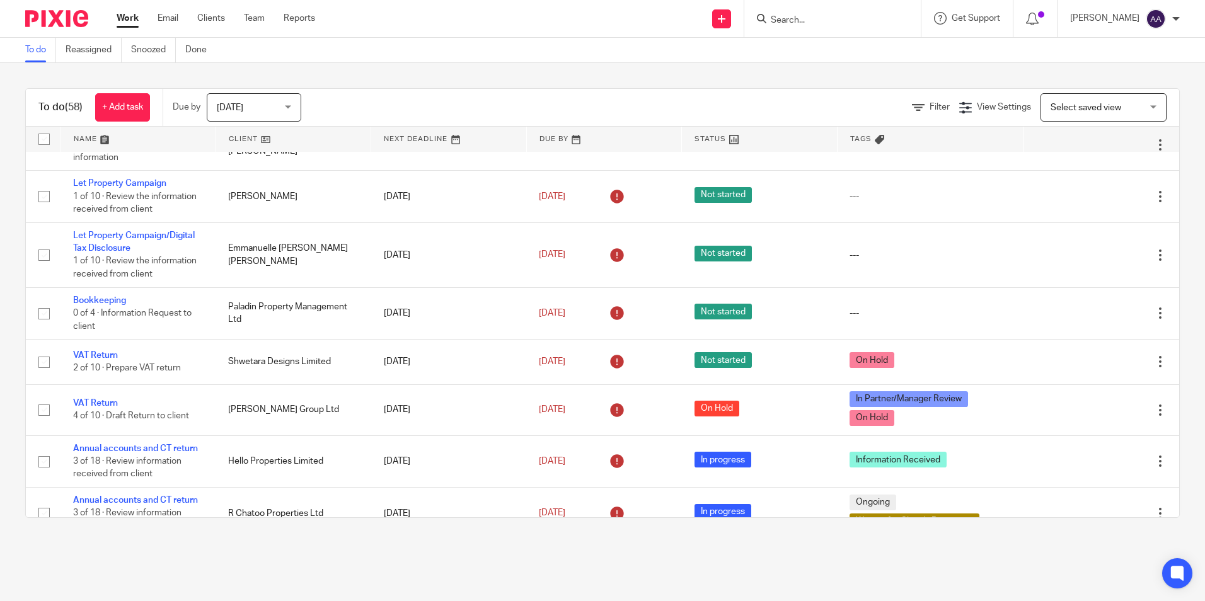
click at [840, 13] on form at bounding box center [837, 19] width 134 height 16
click at [836, 19] on input "Search" at bounding box center [826, 20] width 113 height 11
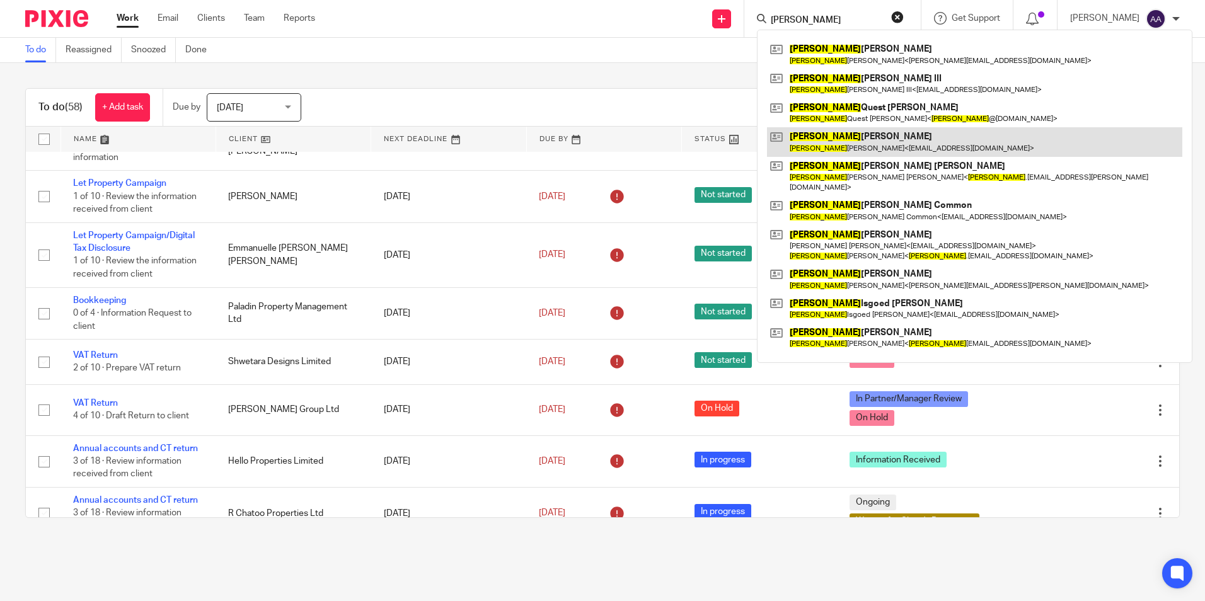
type input "james"
click at [925, 147] on link at bounding box center [974, 141] width 415 height 29
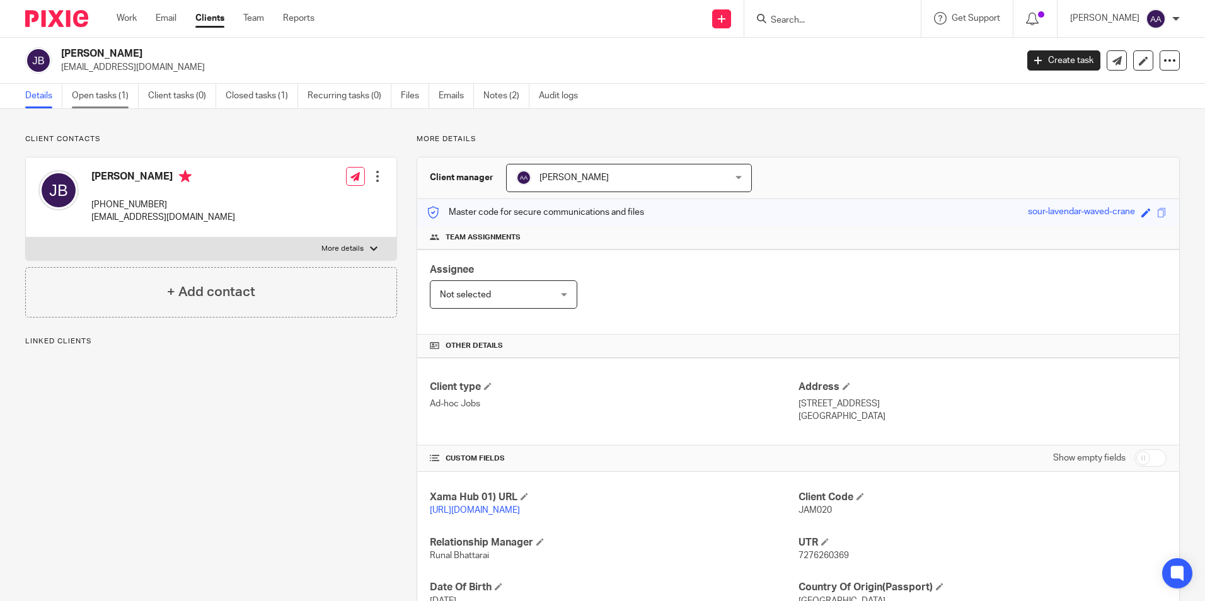
click at [109, 88] on link "Open tasks (1)" at bounding box center [105, 96] width 67 height 25
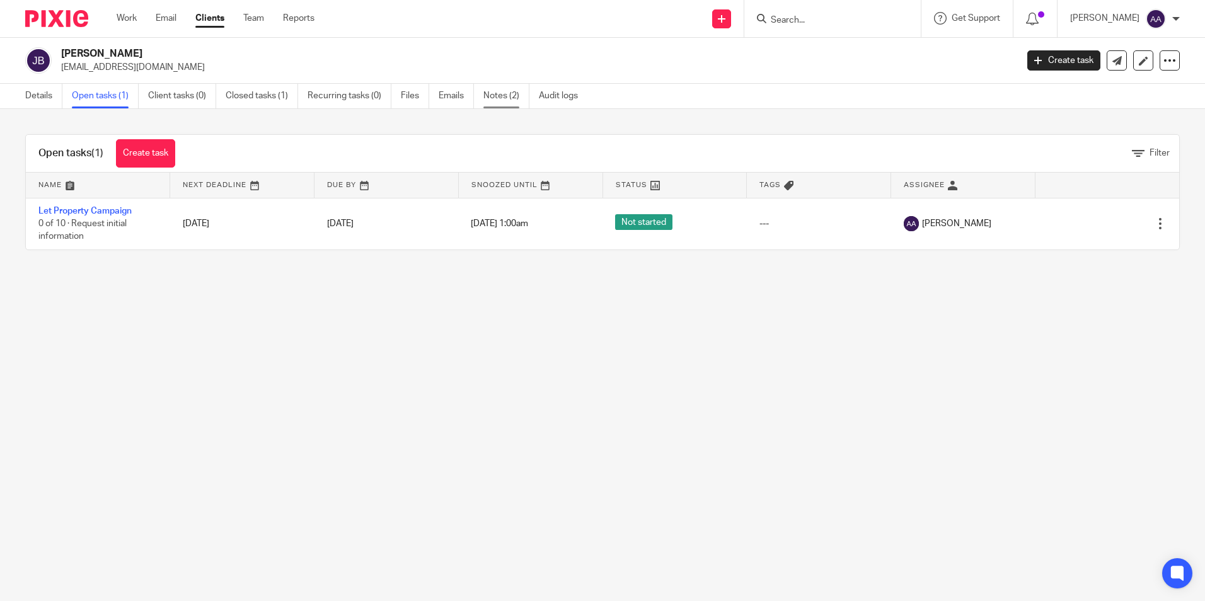
click at [494, 100] on link "Notes (2)" at bounding box center [507, 96] width 46 height 25
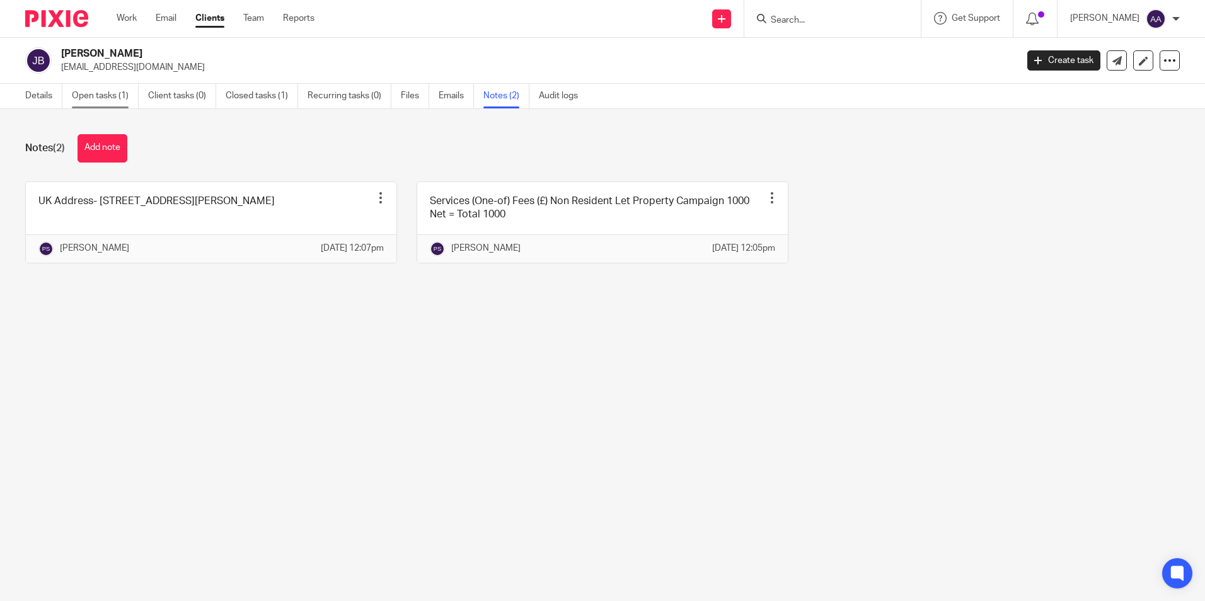
click at [102, 96] on link "Open tasks (1)" at bounding box center [105, 96] width 67 height 25
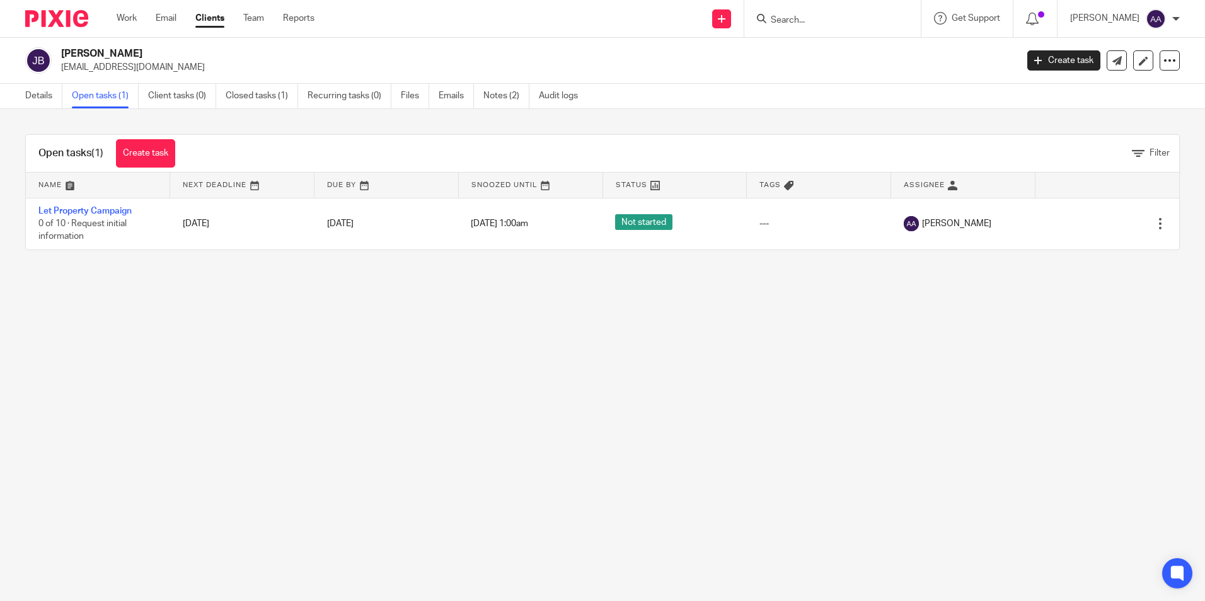
click at [38, 96] on link "Details" at bounding box center [43, 96] width 37 height 25
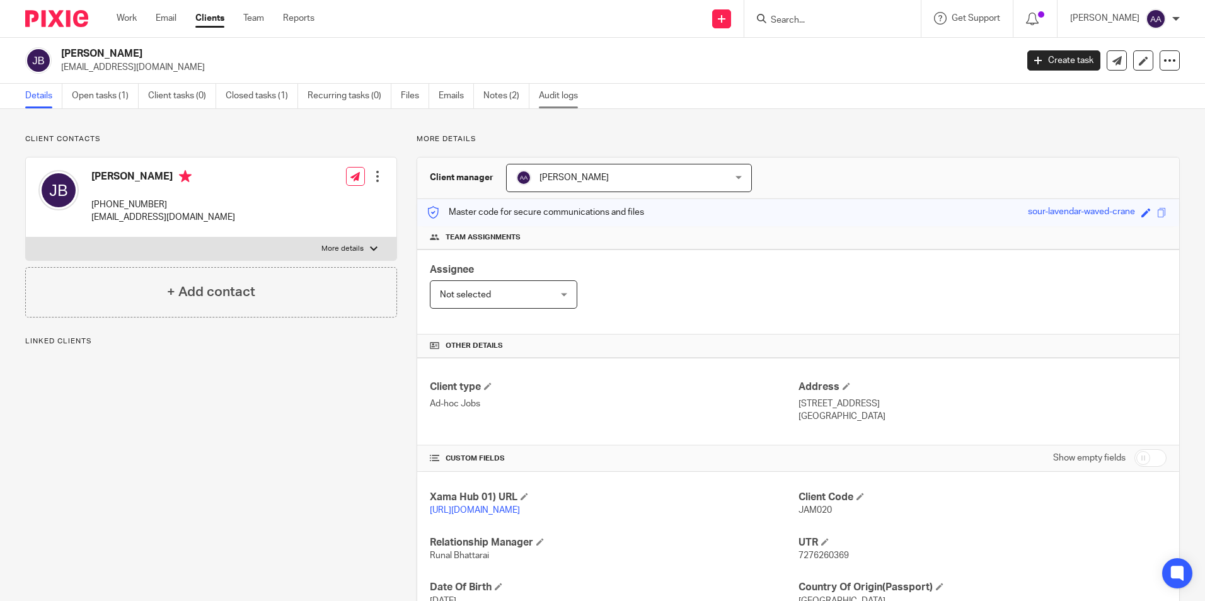
drag, startPoint x: 0, startPoint y: 0, endPoint x: 574, endPoint y: 93, distance: 581.3
click at [574, 93] on link "Audit logs" at bounding box center [563, 96] width 49 height 25
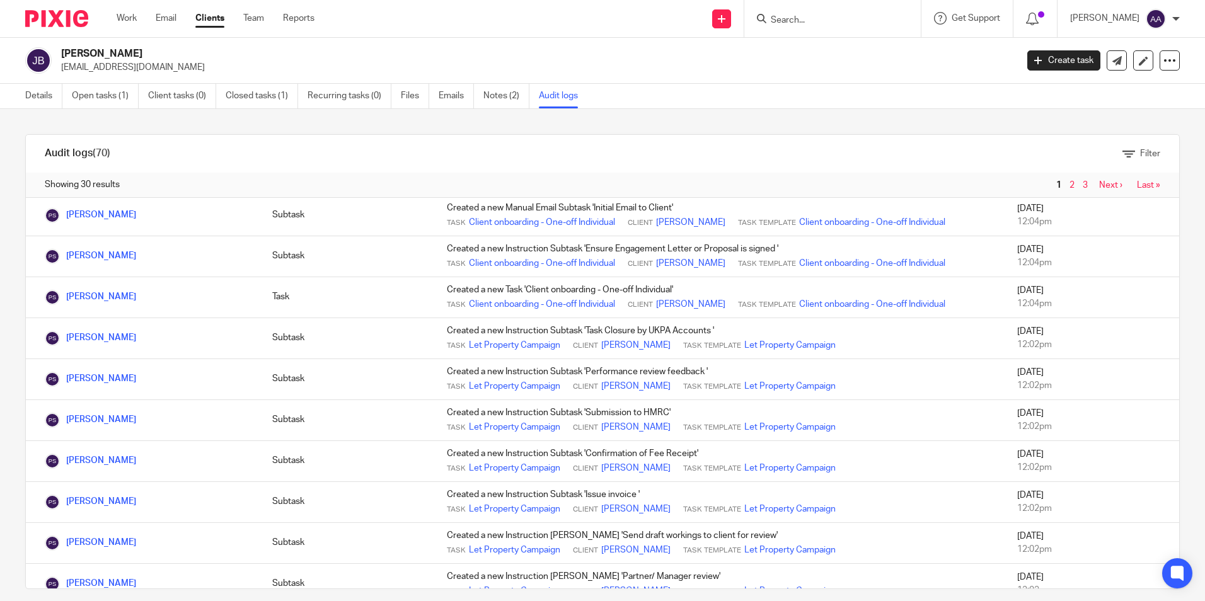
scroll to position [890, 0]
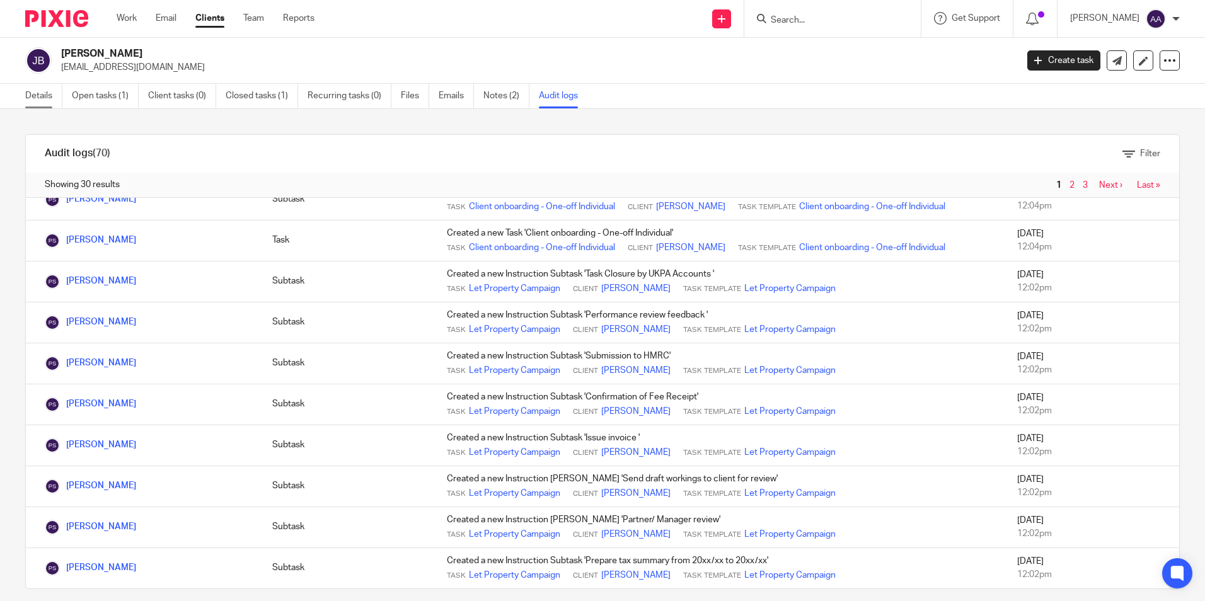
click at [46, 94] on link "Details" at bounding box center [43, 96] width 37 height 25
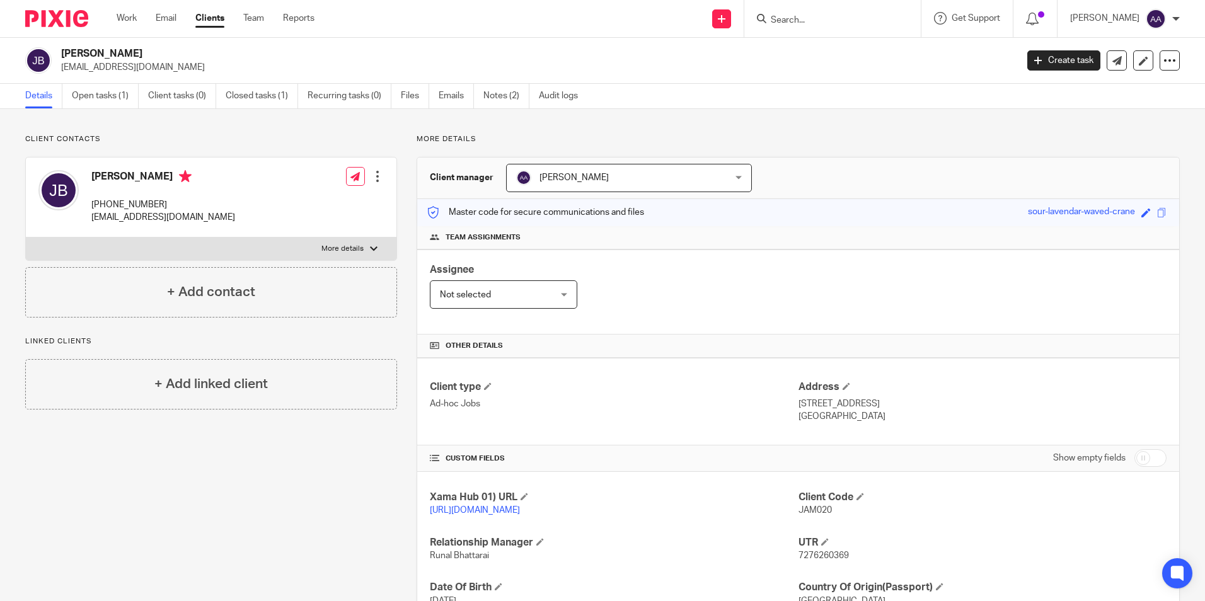
click at [52, 16] on img at bounding box center [56, 18] width 63 height 17
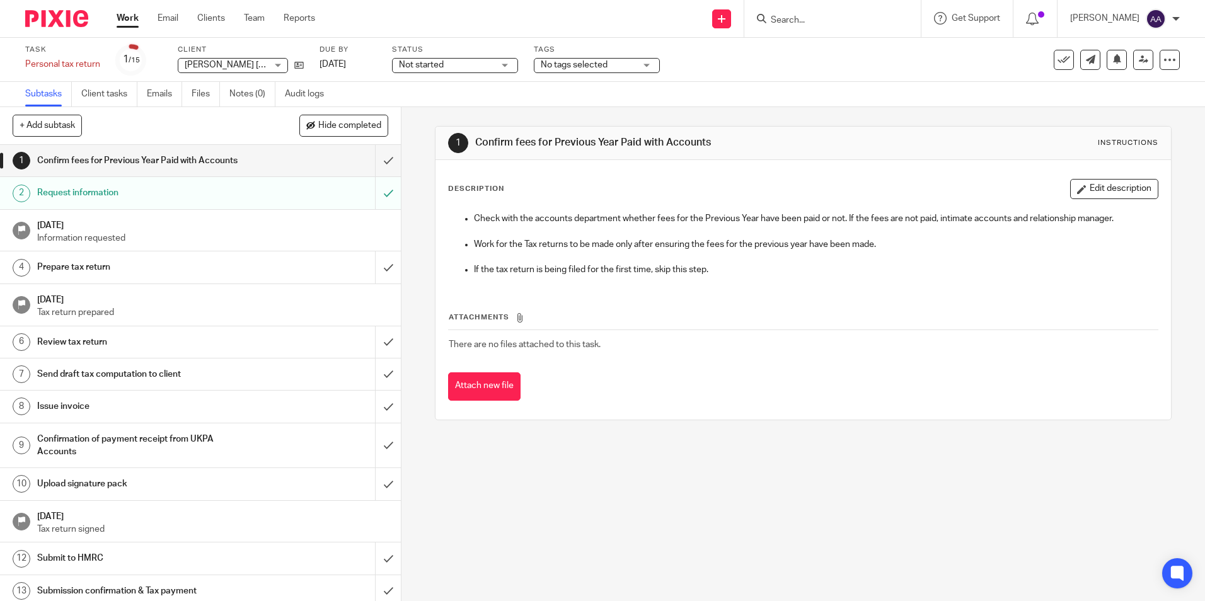
click at [362, 236] on p "Information requested" at bounding box center [213, 238] width 352 height 13
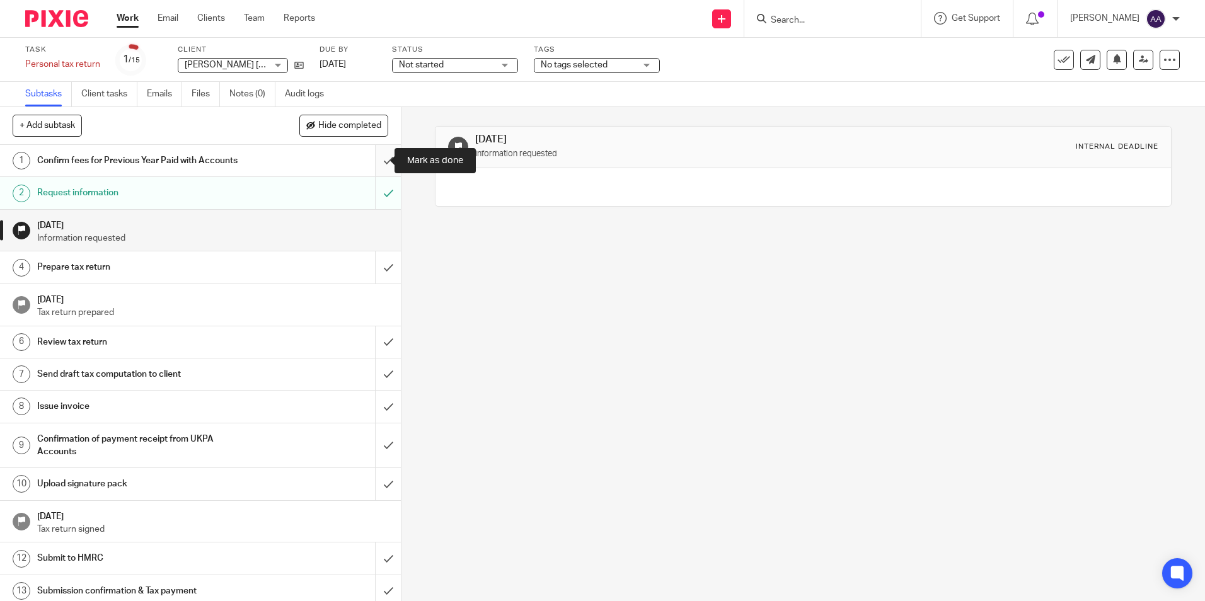
click at [381, 156] on input "submit" at bounding box center [200, 161] width 401 height 32
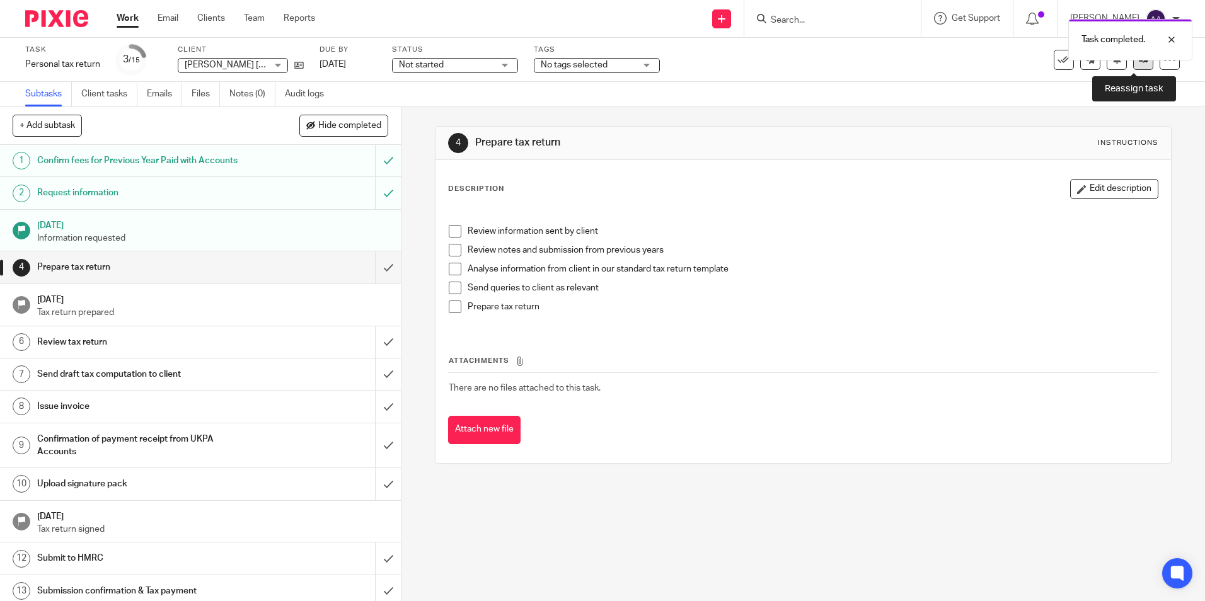
click at [1139, 63] on icon at bounding box center [1143, 59] width 9 height 9
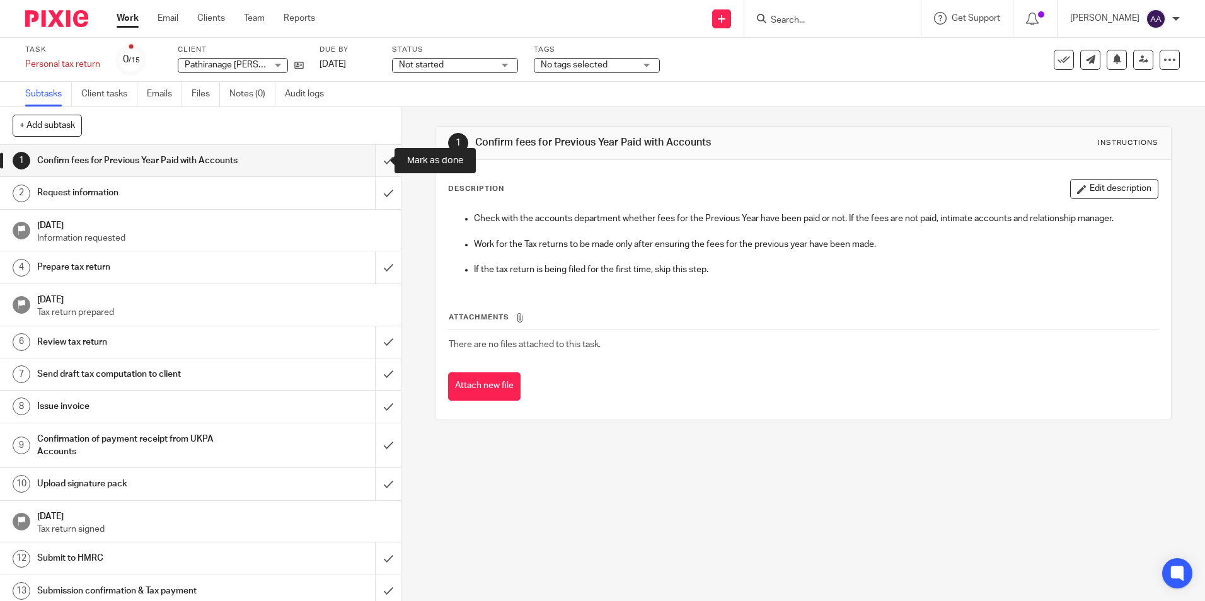
click at [371, 161] on input "submit" at bounding box center [200, 161] width 401 height 32
drag, startPoint x: 368, startPoint y: 163, endPoint x: 363, endPoint y: 189, distance: 26.3
click at [368, 163] on input "submit" at bounding box center [200, 161] width 401 height 32
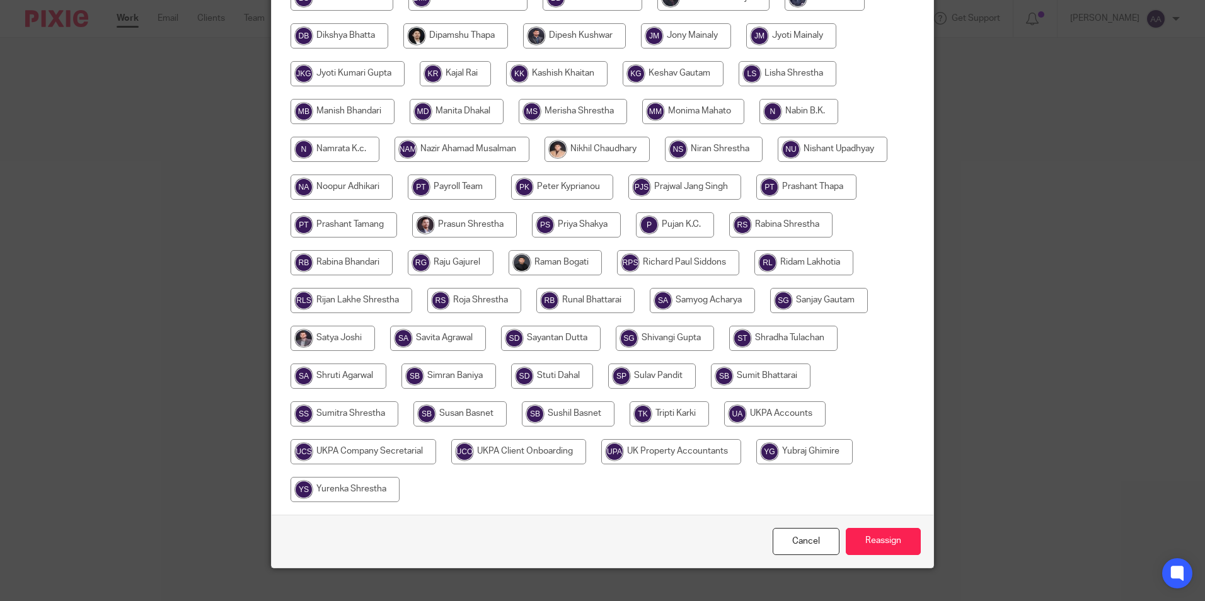
scroll to position [374, 0]
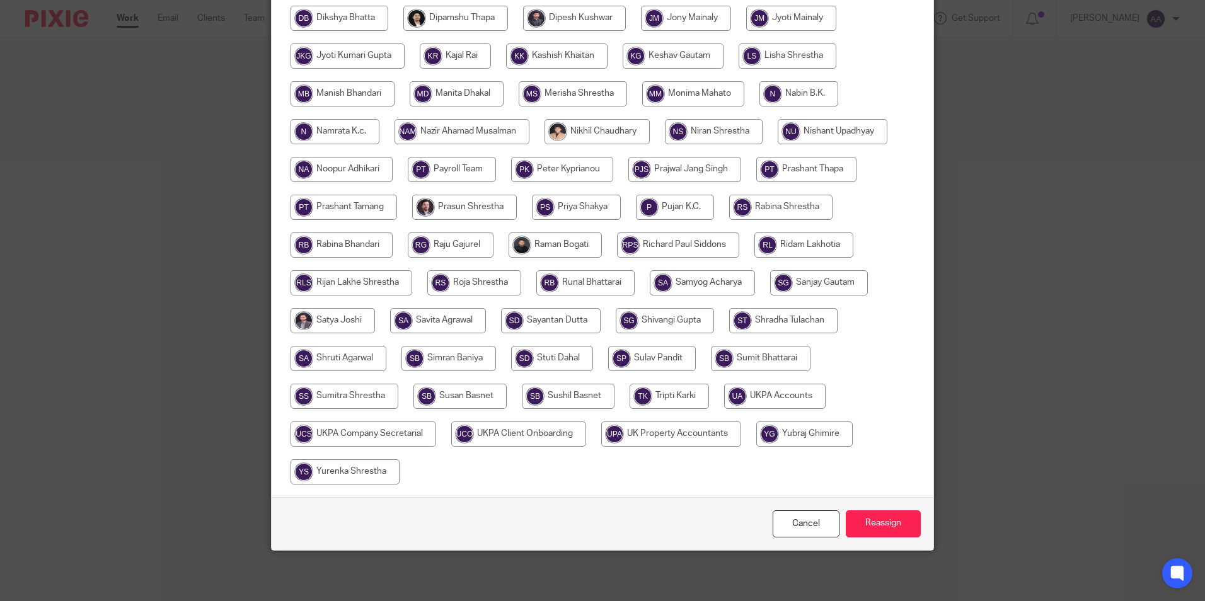
click at [377, 400] on input "radio" at bounding box center [345, 396] width 108 height 25
radio input "true"
click at [876, 531] on input "Reassign" at bounding box center [883, 524] width 75 height 27
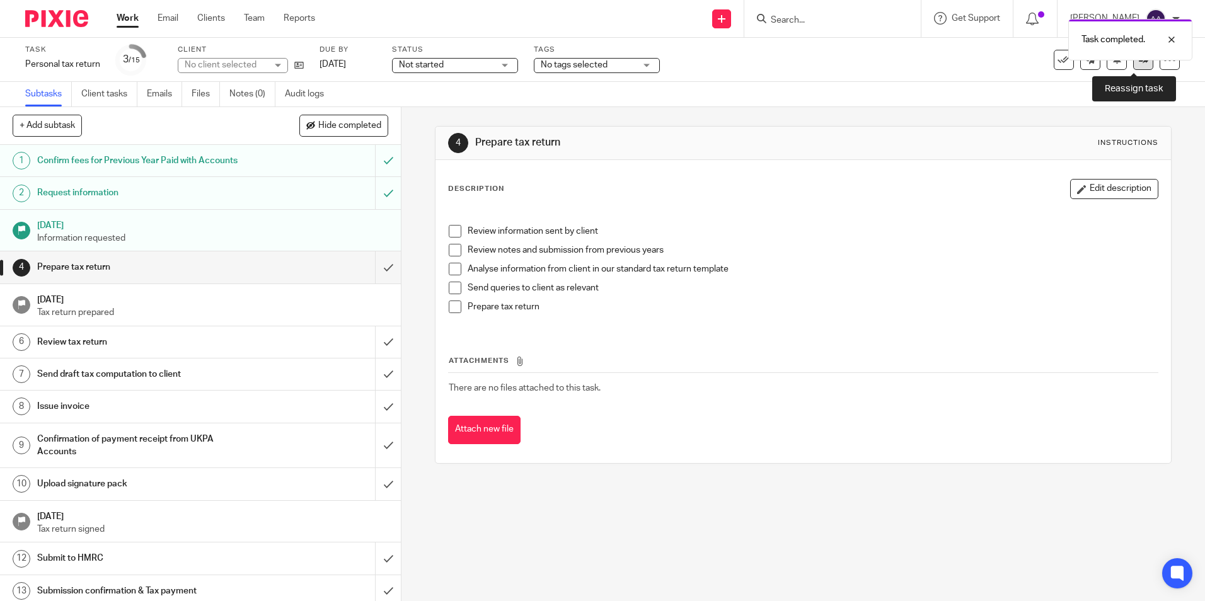
click at [1136, 66] on link at bounding box center [1144, 60] width 20 height 20
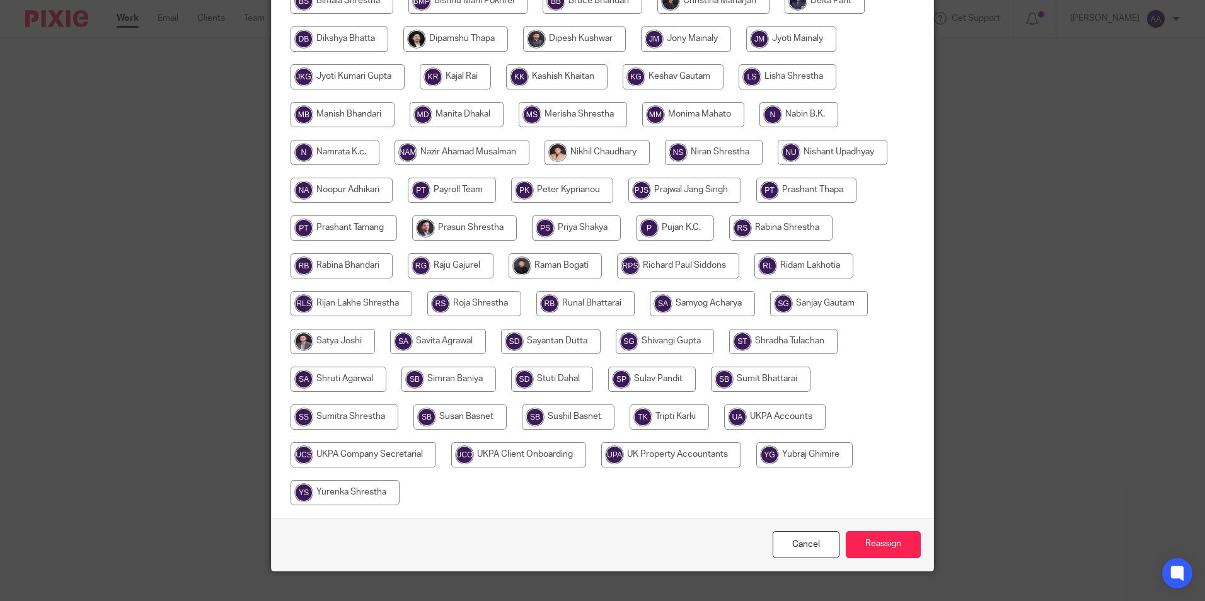
scroll to position [374, 0]
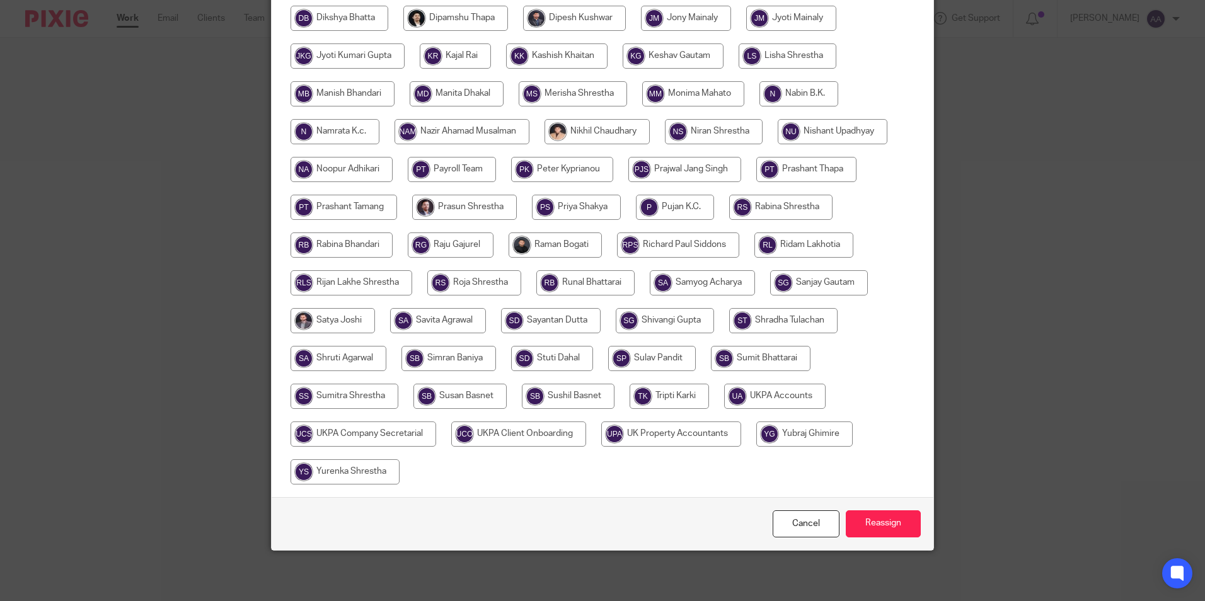
drag, startPoint x: 379, startPoint y: 399, endPoint x: 492, endPoint y: 422, distance: 115.1
click at [379, 398] on input "radio" at bounding box center [345, 396] width 108 height 25
radio input "true"
click at [897, 529] on input "Reassign" at bounding box center [883, 524] width 75 height 27
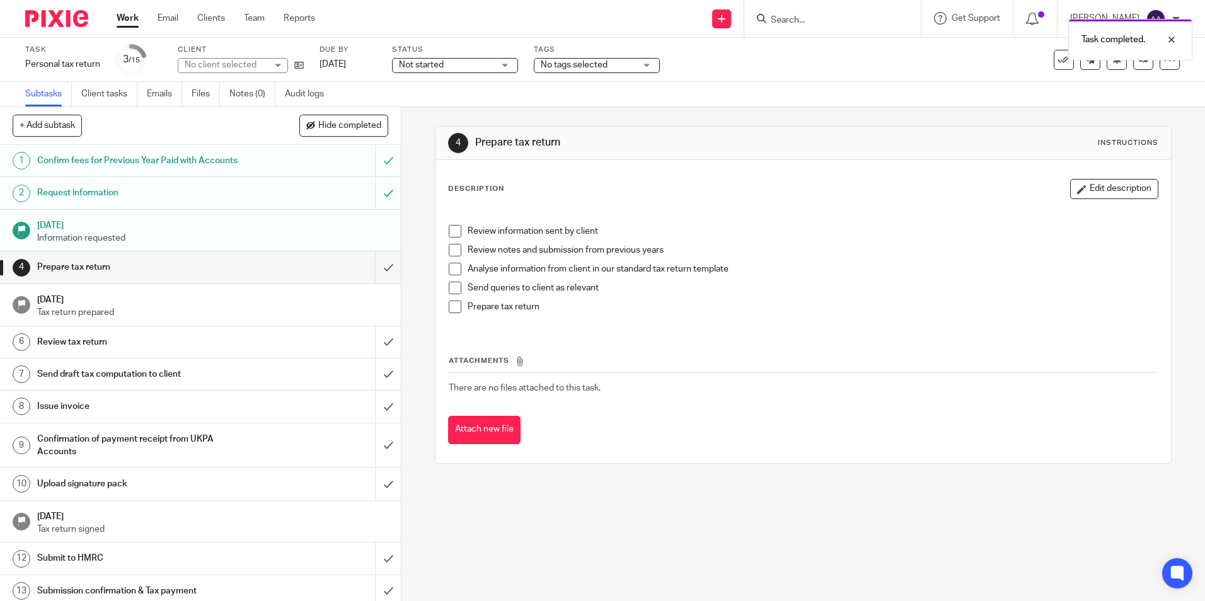
click at [323, 229] on h1 "[DATE]" at bounding box center [213, 224] width 352 height 16
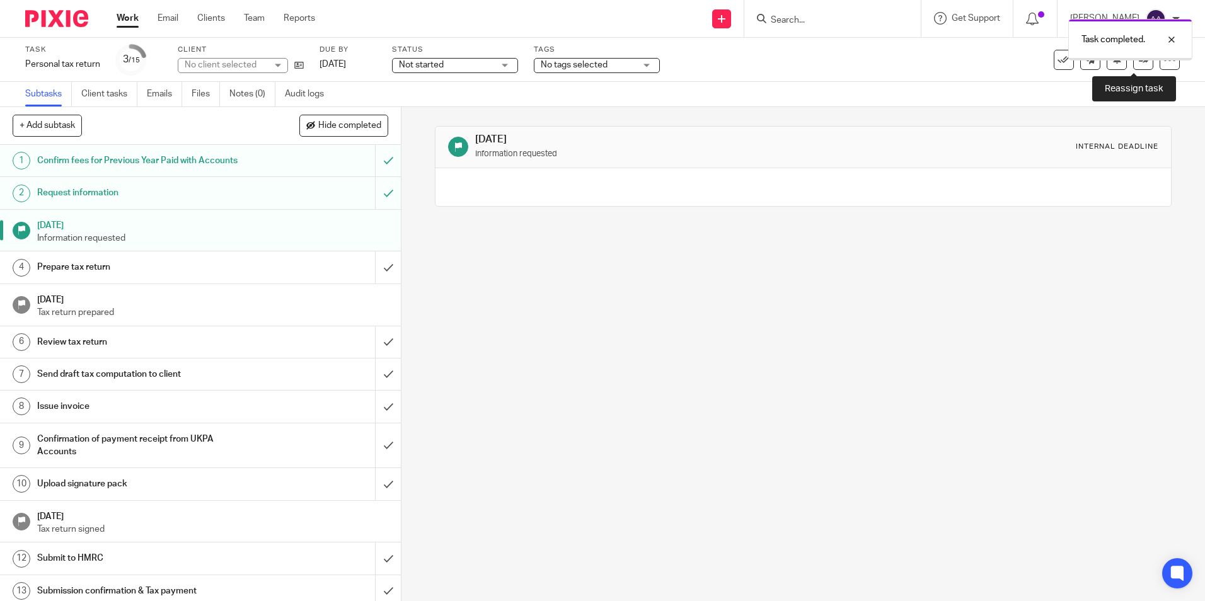
click at [1135, 66] on link at bounding box center [1144, 60] width 20 height 20
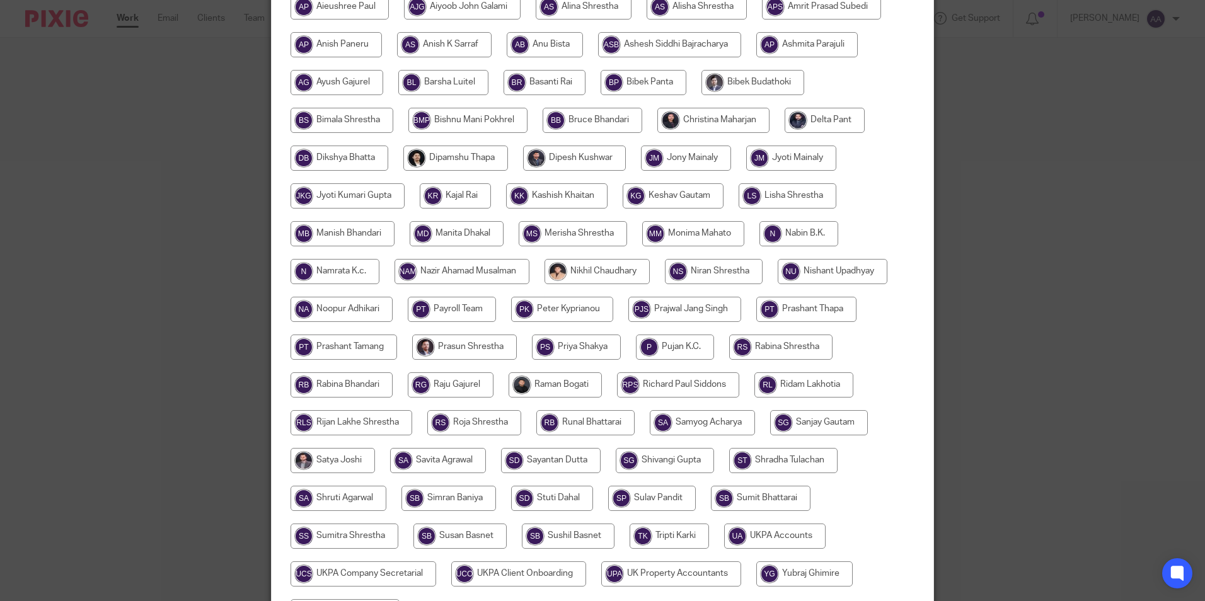
scroll to position [374, 0]
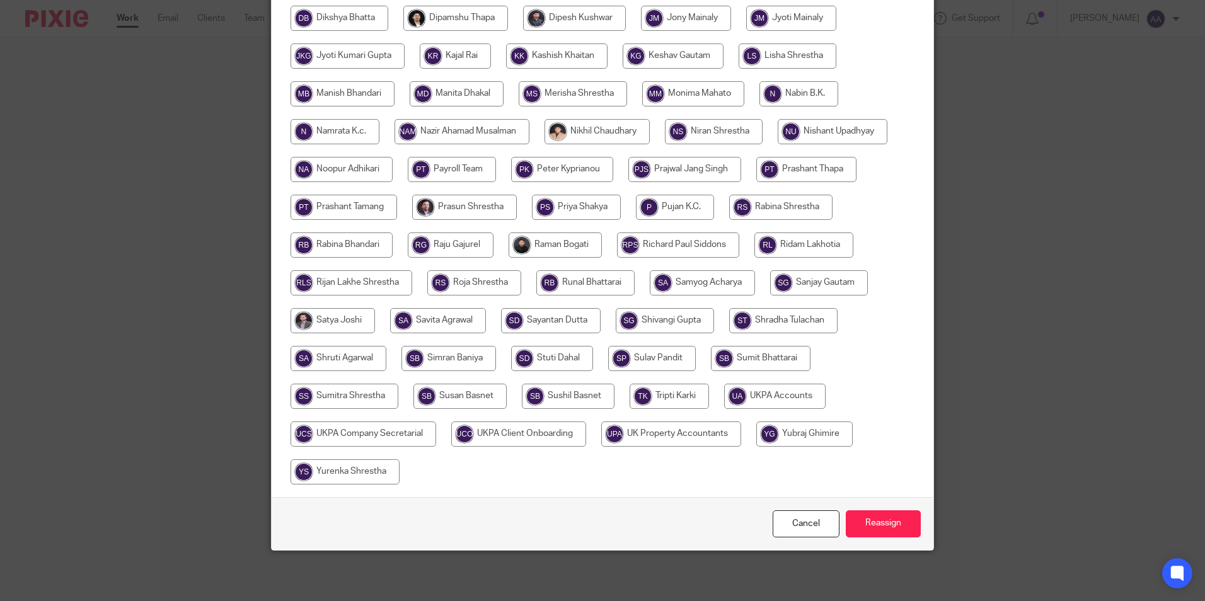
click at [301, 393] on input "radio" at bounding box center [345, 396] width 108 height 25
radio input "true"
click at [864, 517] on input "Reassign" at bounding box center [883, 524] width 75 height 27
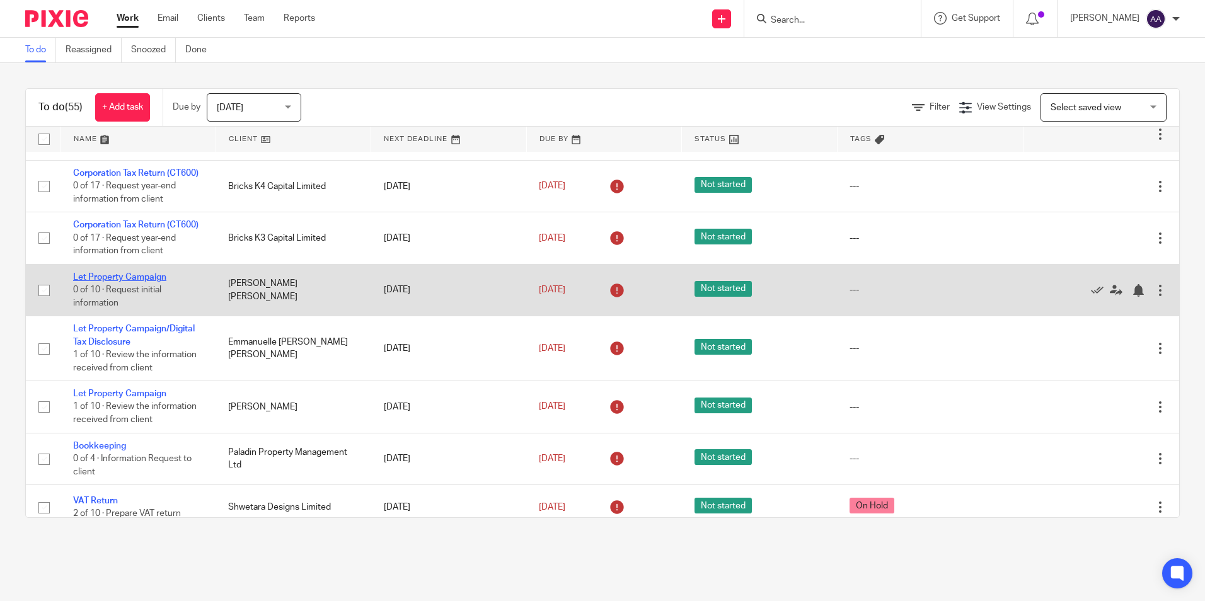
scroll to position [63, 0]
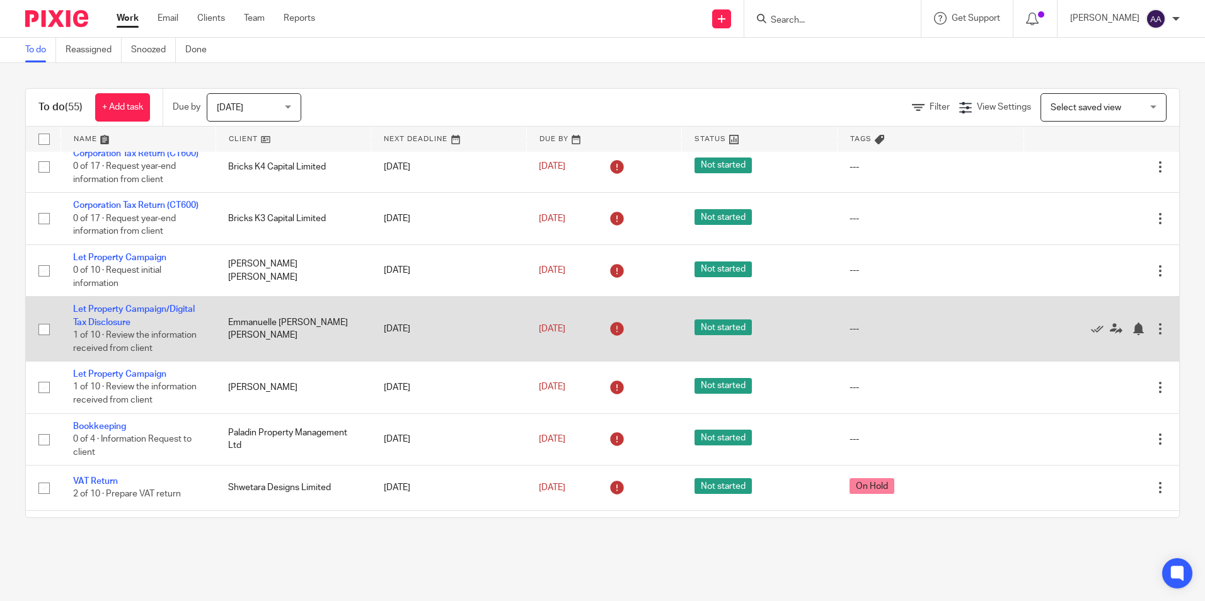
click at [120, 356] on td "Let Property Campaign/Digital Tax Disclosure 1 of 10 · Review the information r…" at bounding box center [138, 329] width 155 height 65
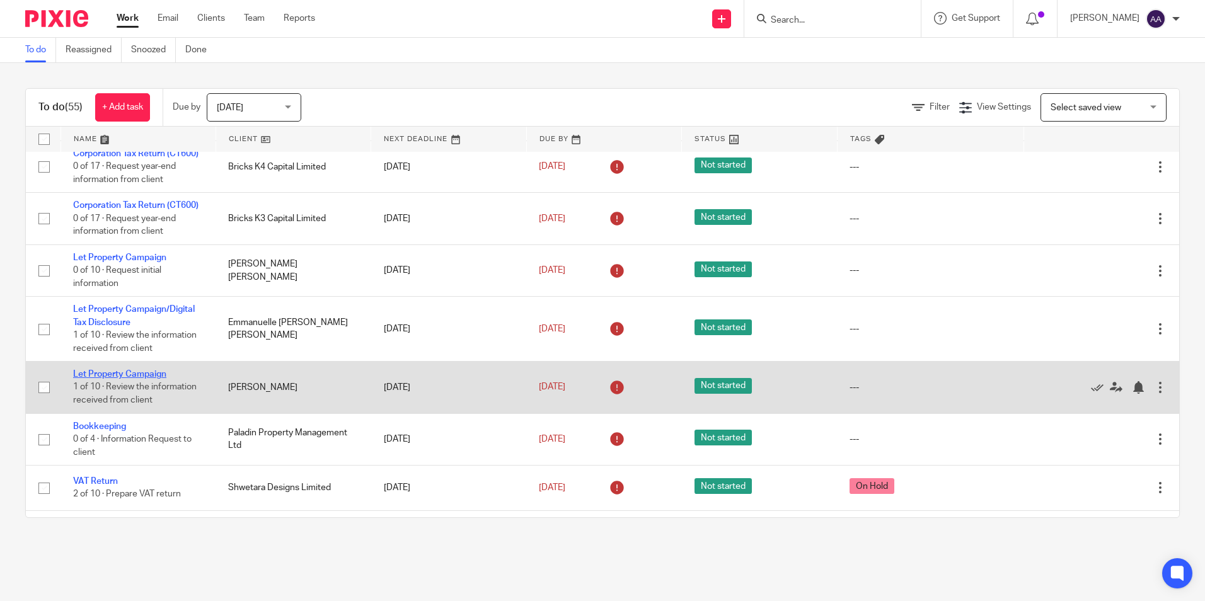
click at [128, 379] on link "Let Property Campaign" at bounding box center [119, 374] width 93 height 9
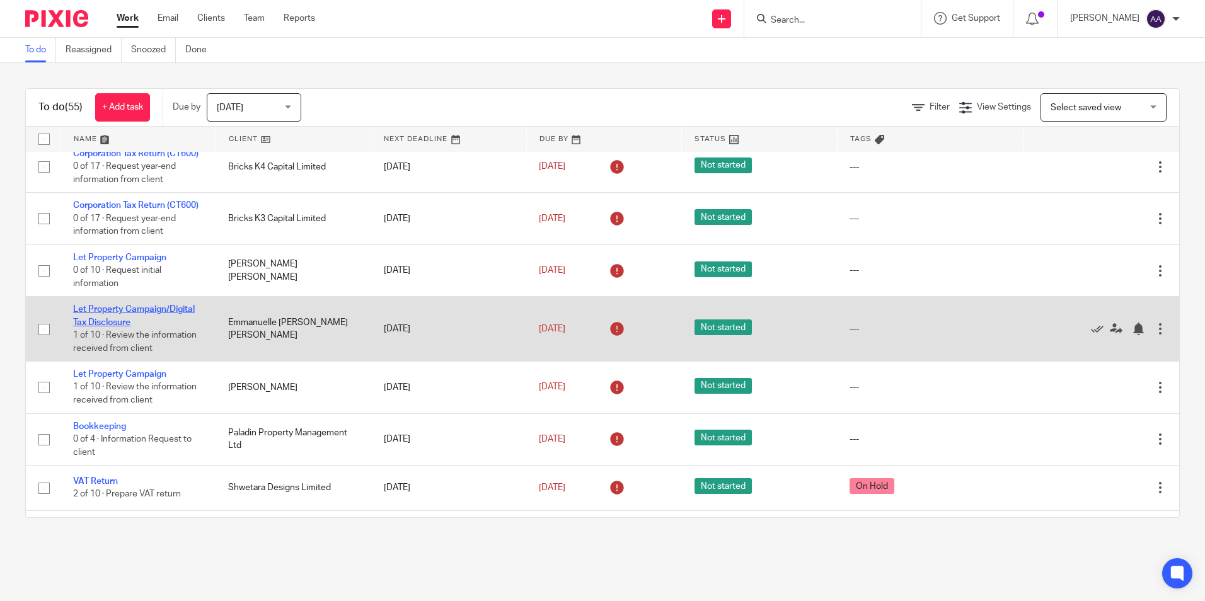
click at [140, 327] on link "Let Property Campaign/Digital Tax Disclosure" at bounding box center [134, 315] width 122 height 21
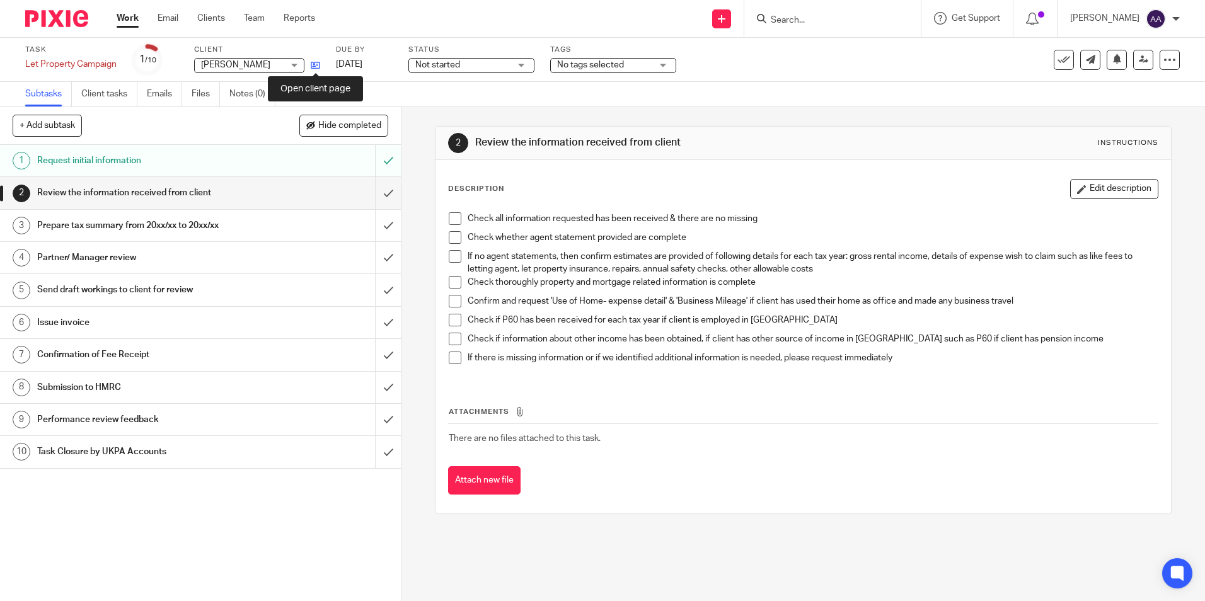
click at [316, 67] on icon at bounding box center [315, 65] width 9 height 9
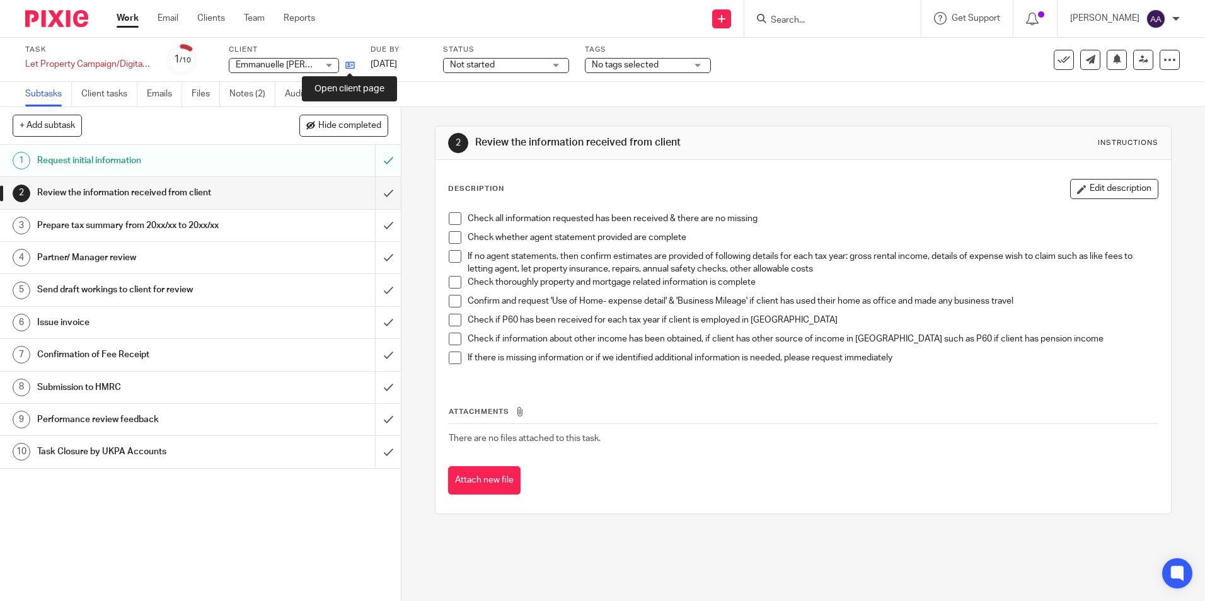
click at [354, 63] on icon at bounding box center [349, 65] width 9 height 9
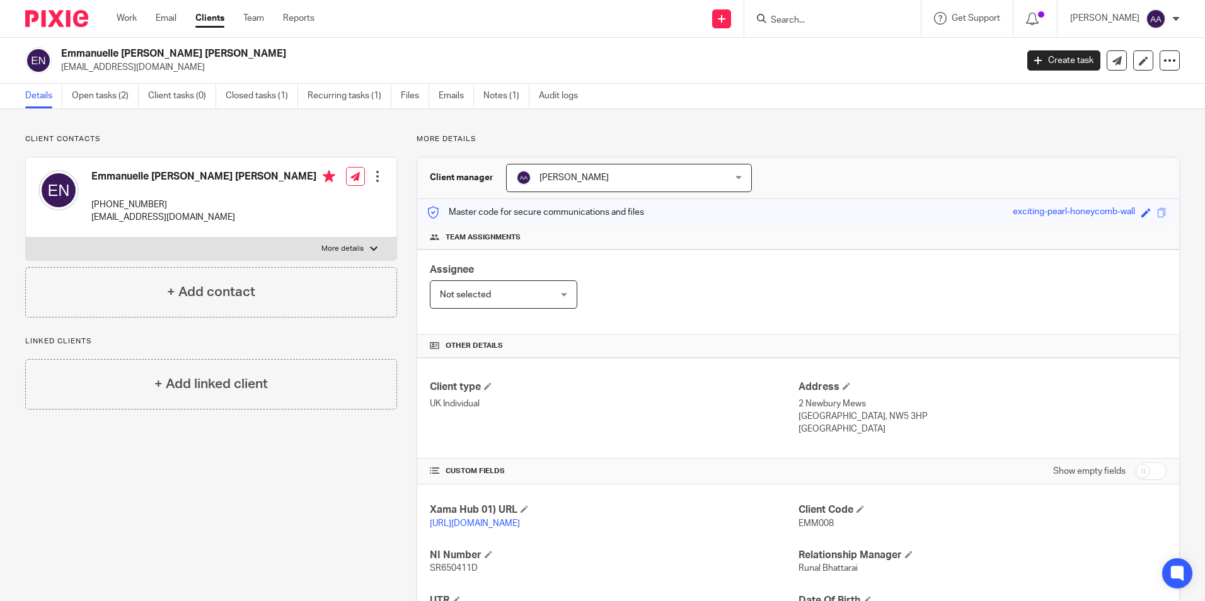
scroll to position [167, 0]
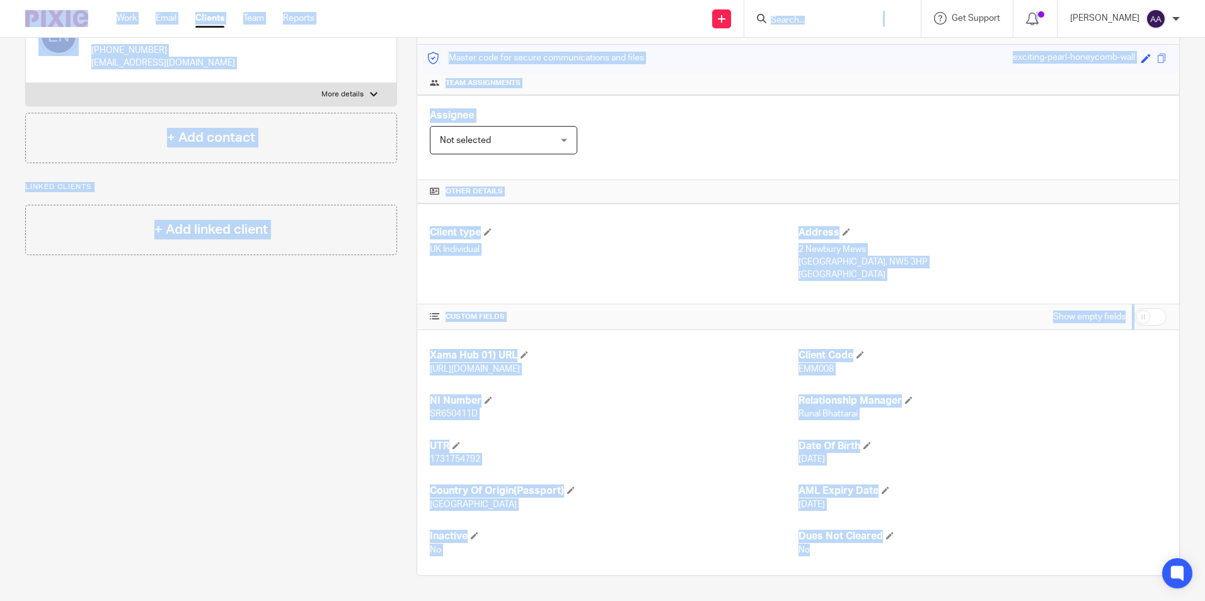
drag, startPoint x: 2, startPoint y: 23, endPoint x: 1034, endPoint y: 634, distance: 1199.3
click at [1034, 601] on html "Work Email Clients Team Reports Work Email Clients Team Reports Settings Send n…" at bounding box center [602, 300] width 1205 height 601
click at [369, 460] on div "Client contacts Emmanuelle [PERSON_NAME] [PERSON_NAME] [PHONE_NUMBER] [EMAIL_AD…" at bounding box center [202, 278] width 392 height 596
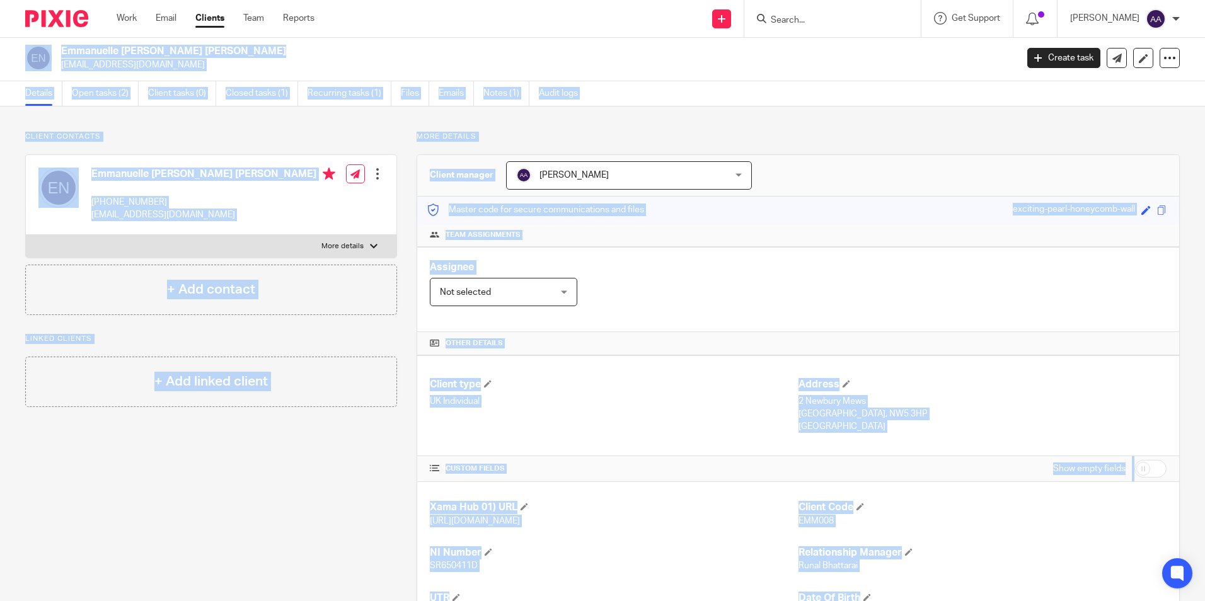
scroll to position [0, 0]
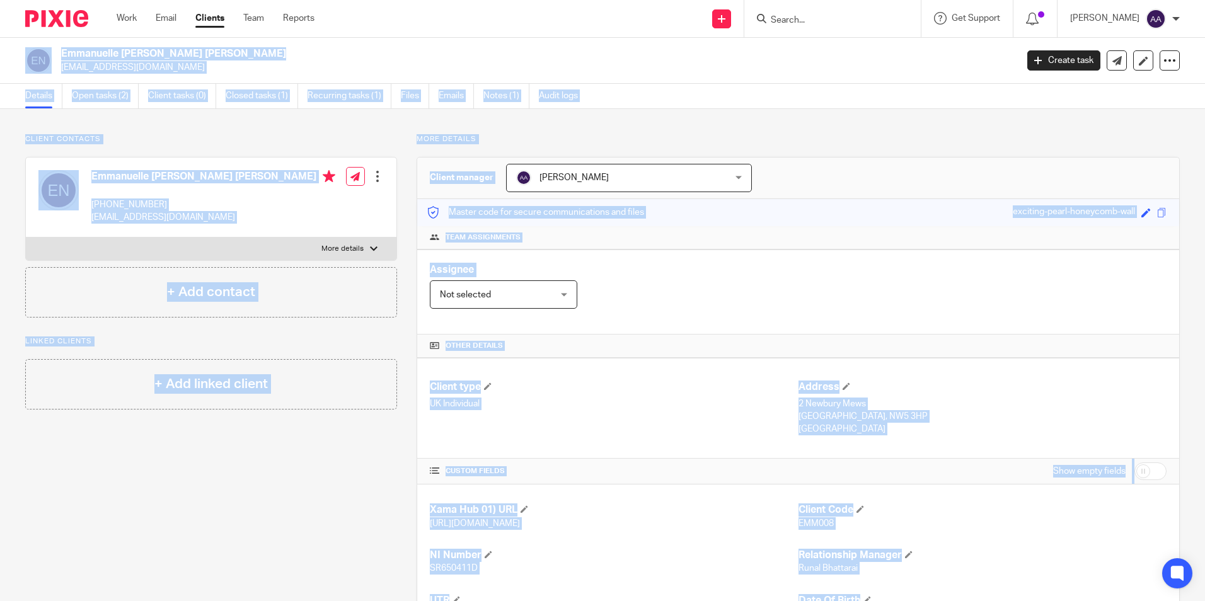
drag, startPoint x: 965, startPoint y: 557, endPoint x: -3, endPoint y: -25, distance: 1129.3
click at [0, 0] on html "Work Email Clients Team Reports Work Email Clients Team Reports Settings Send n…" at bounding box center [602, 300] width 1205 height 601
drag, startPoint x: -3, startPoint y: -25, endPoint x: 91, endPoint y: 137, distance: 186.4
click at [91, 137] on p "Client contacts" at bounding box center [211, 139] width 372 height 10
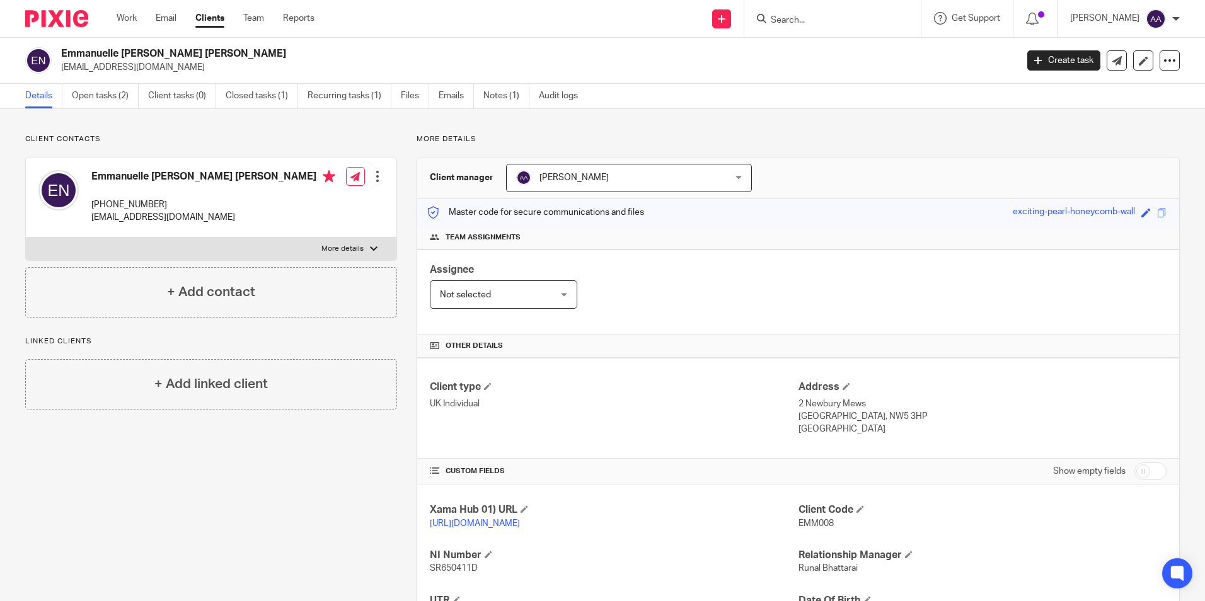
drag, startPoint x: 89, startPoint y: 175, endPoint x: 272, endPoint y: 178, distance: 182.9
click at [272, 178] on div "Emmanuelle Christiane Jeanne Neuts +44 772 991 4963 emmanuelleneuts@yahoo.fr" at bounding box center [186, 197] width 297 height 67
copy h4 "Emmanuelle [PERSON_NAME] [PERSON_NAME]"
click at [750, 316] on div "Assignee Not selected Not selected Not selected Aarshika Awale Aayush Niraula A…" at bounding box center [798, 292] width 762 height 85
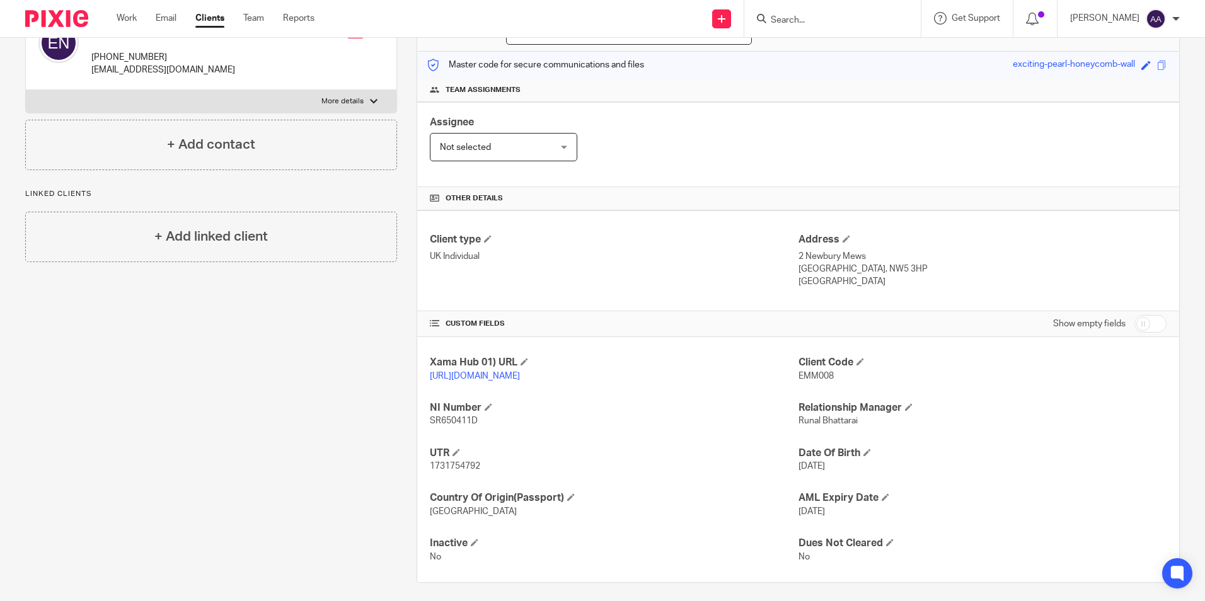
scroll to position [167, 0]
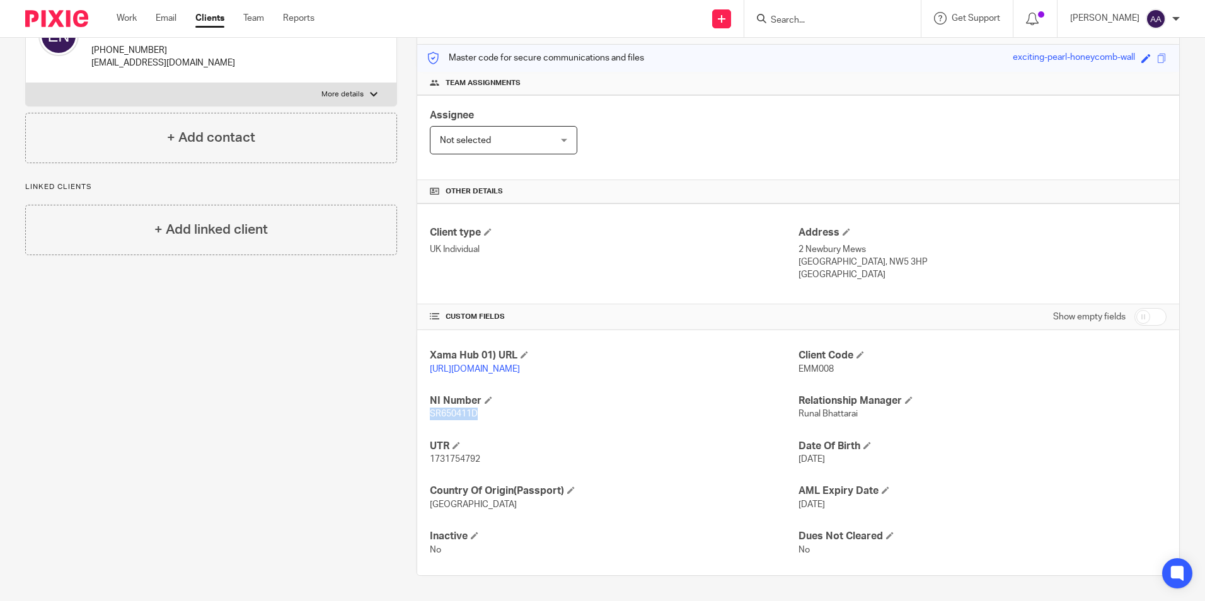
drag, startPoint x: 424, startPoint y: 415, endPoint x: 484, endPoint y: 417, distance: 59.3
click at [484, 417] on div "Xama Hub 01) URL https://platform.xamatech.com/portal/crm/clients/e1fc6390-581f…" at bounding box center [798, 452] width 762 height 245
copy span "SR650411D"
drag, startPoint x: 429, startPoint y: 460, endPoint x: 490, endPoint y: 459, distance: 60.5
click at [490, 459] on p "1731754792" at bounding box center [614, 459] width 368 height 13
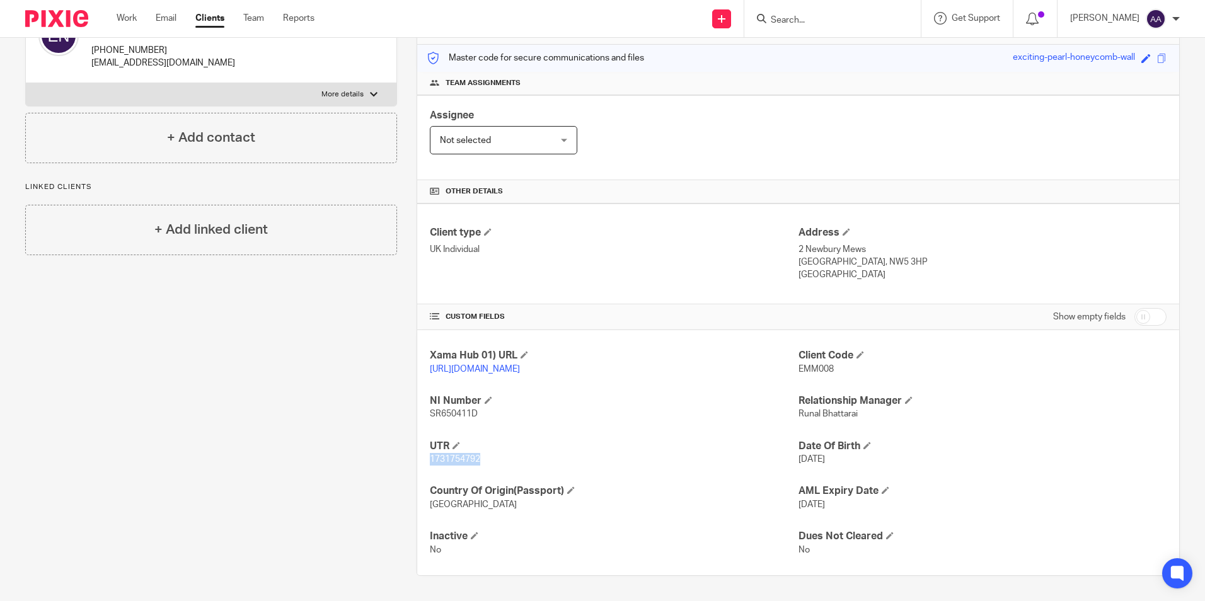
copy span "1731754792"
drag, startPoint x: 829, startPoint y: 250, endPoint x: 870, endPoint y: 253, distance: 41.1
click at [870, 256] on p "London, NW5 3HP" at bounding box center [983, 262] width 368 height 13
copy p "NW5 3HP"
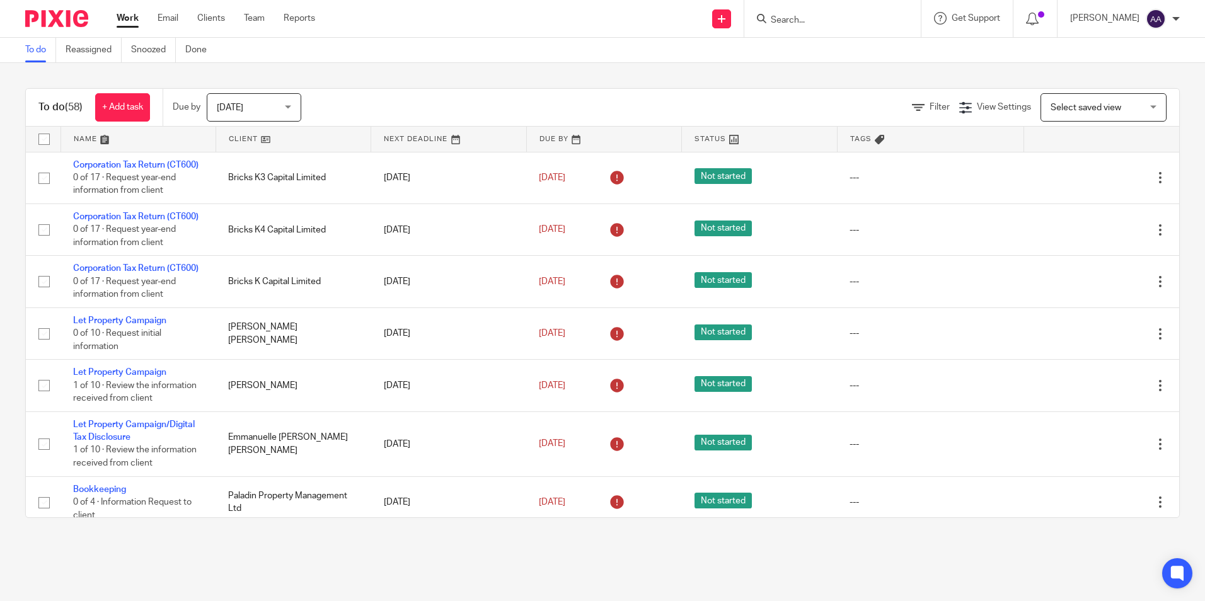
click at [864, 23] on input "Search" at bounding box center [826, 20] width 113 height 11
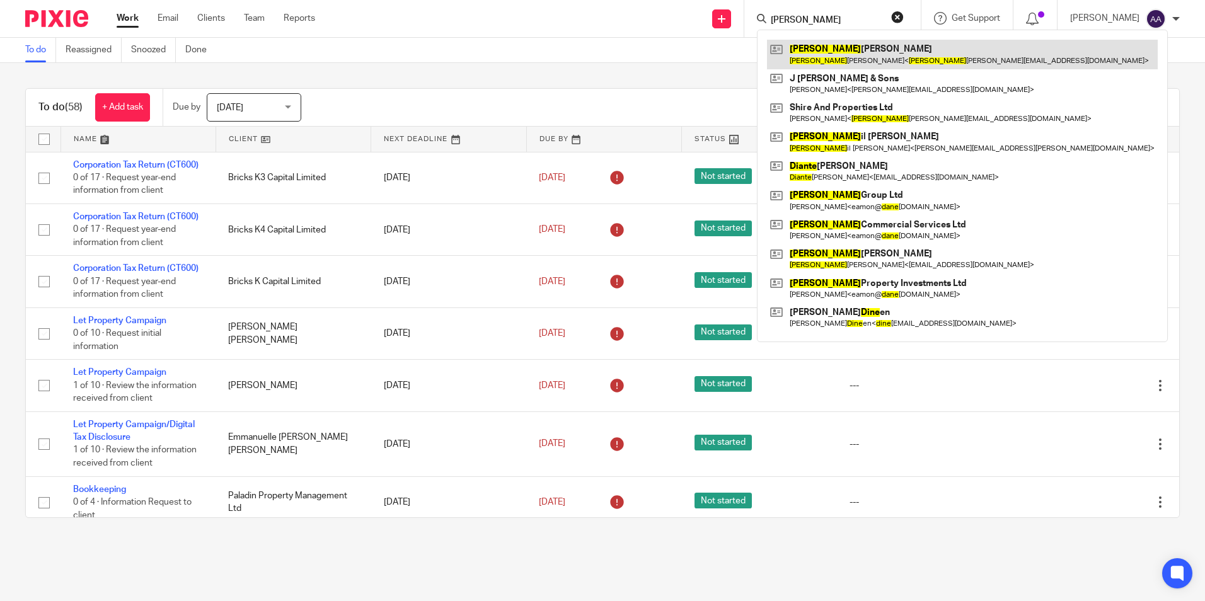
type input "diane"
click at [857, 51] on link at bounding box center [962, 54] width 391 height 29
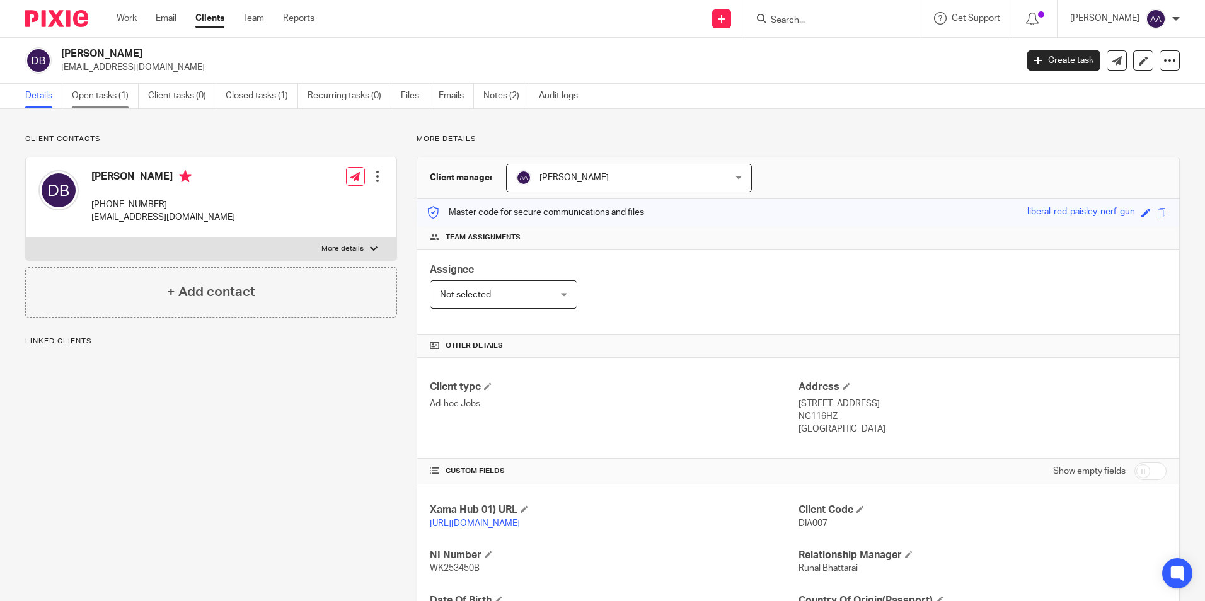
click at [125, 103] on link "Open tasks (1)" at bounding box center [105, 96] width 67 height 25
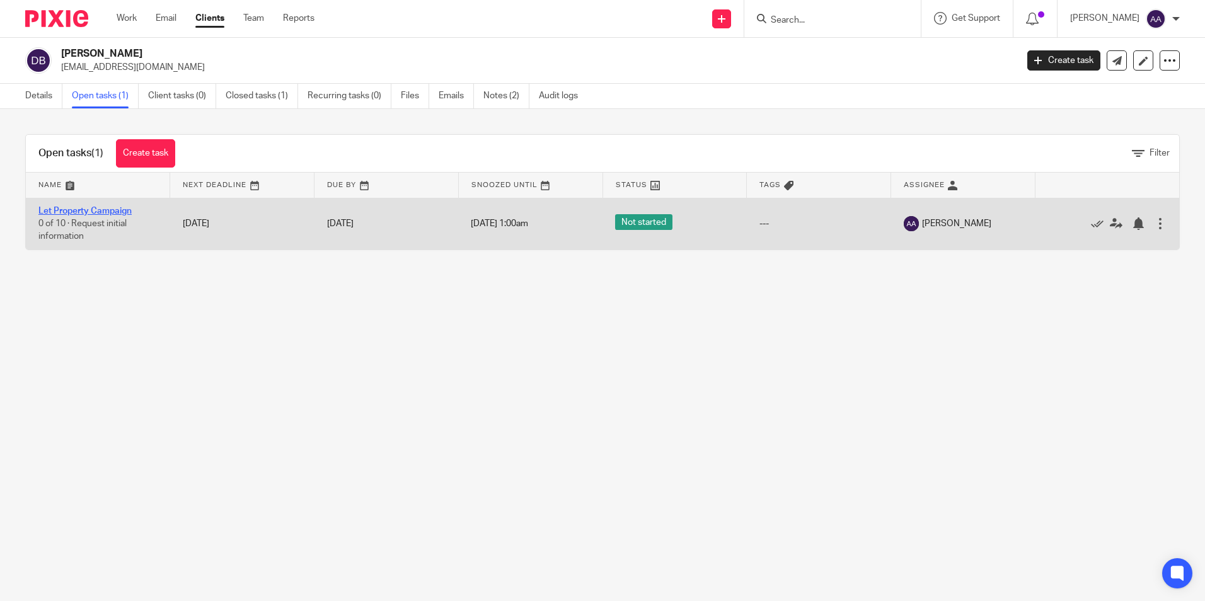
click at [78, 211] on link "Let Property Campaign" at bounding box center [84, 211] width 93 height 9
